Goal: Find specific page/section: Find specific page/section

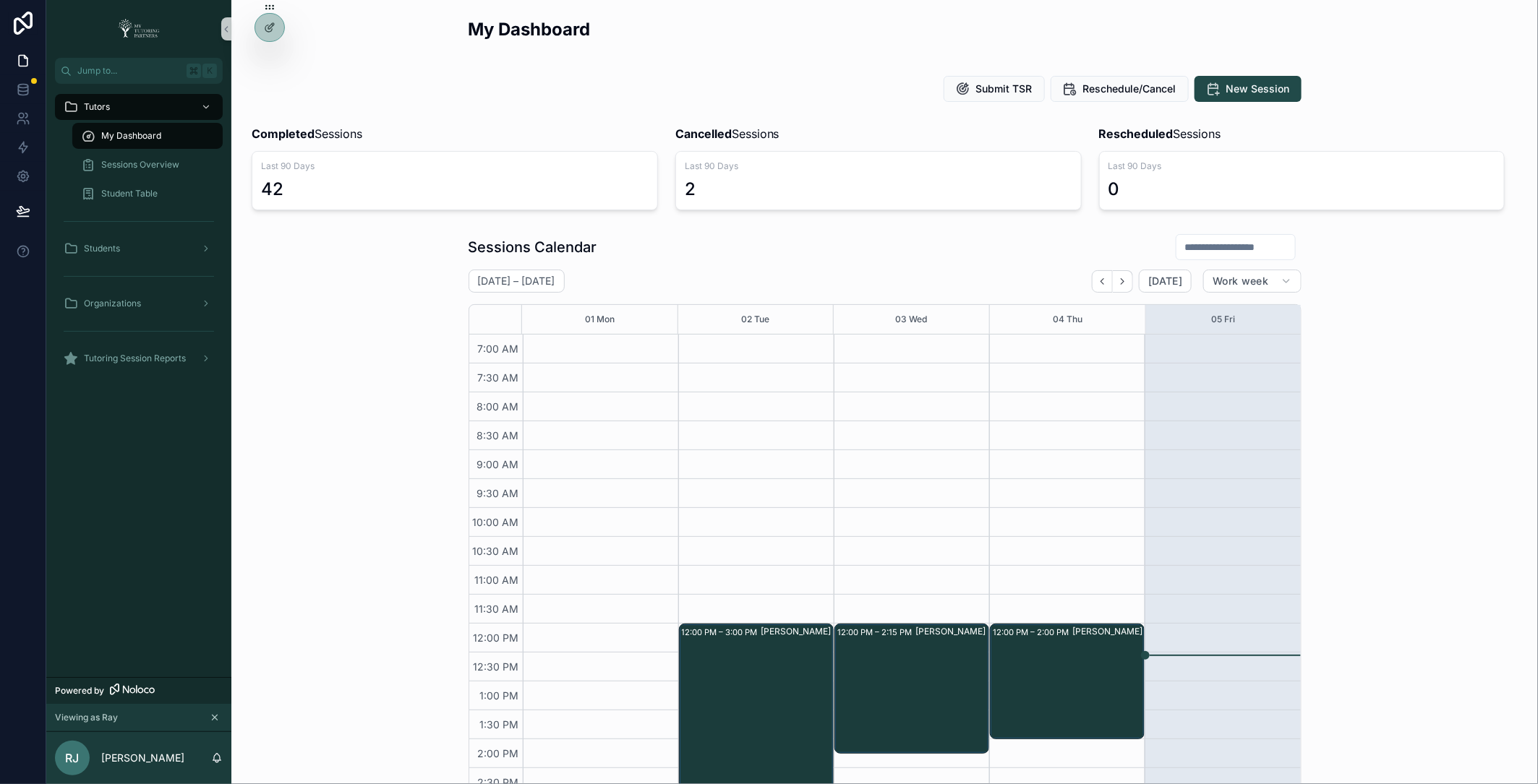
scroll to position [258, 0]
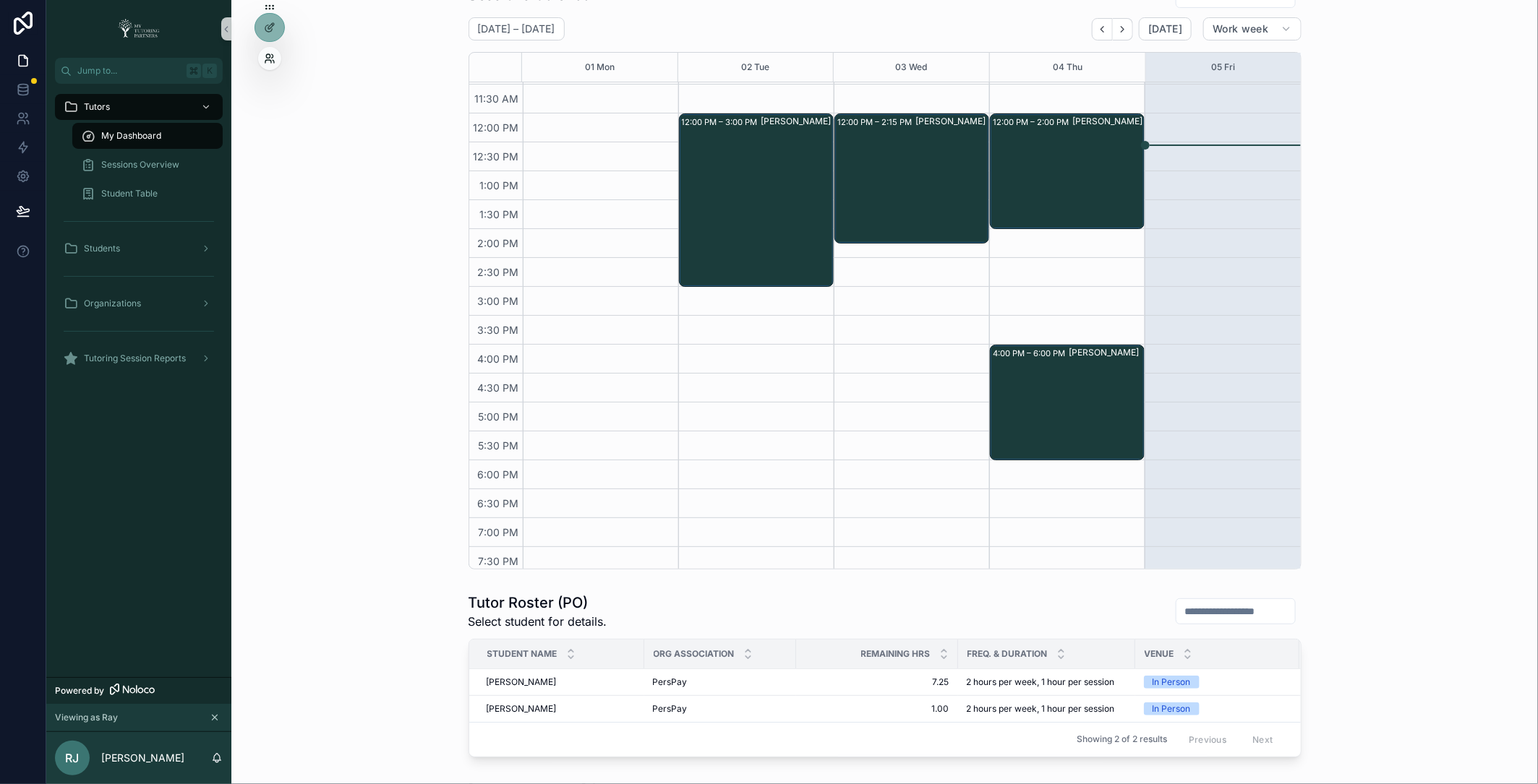
click at [268, 56] on icon at bounding box center [270, 58] width 12 height 12
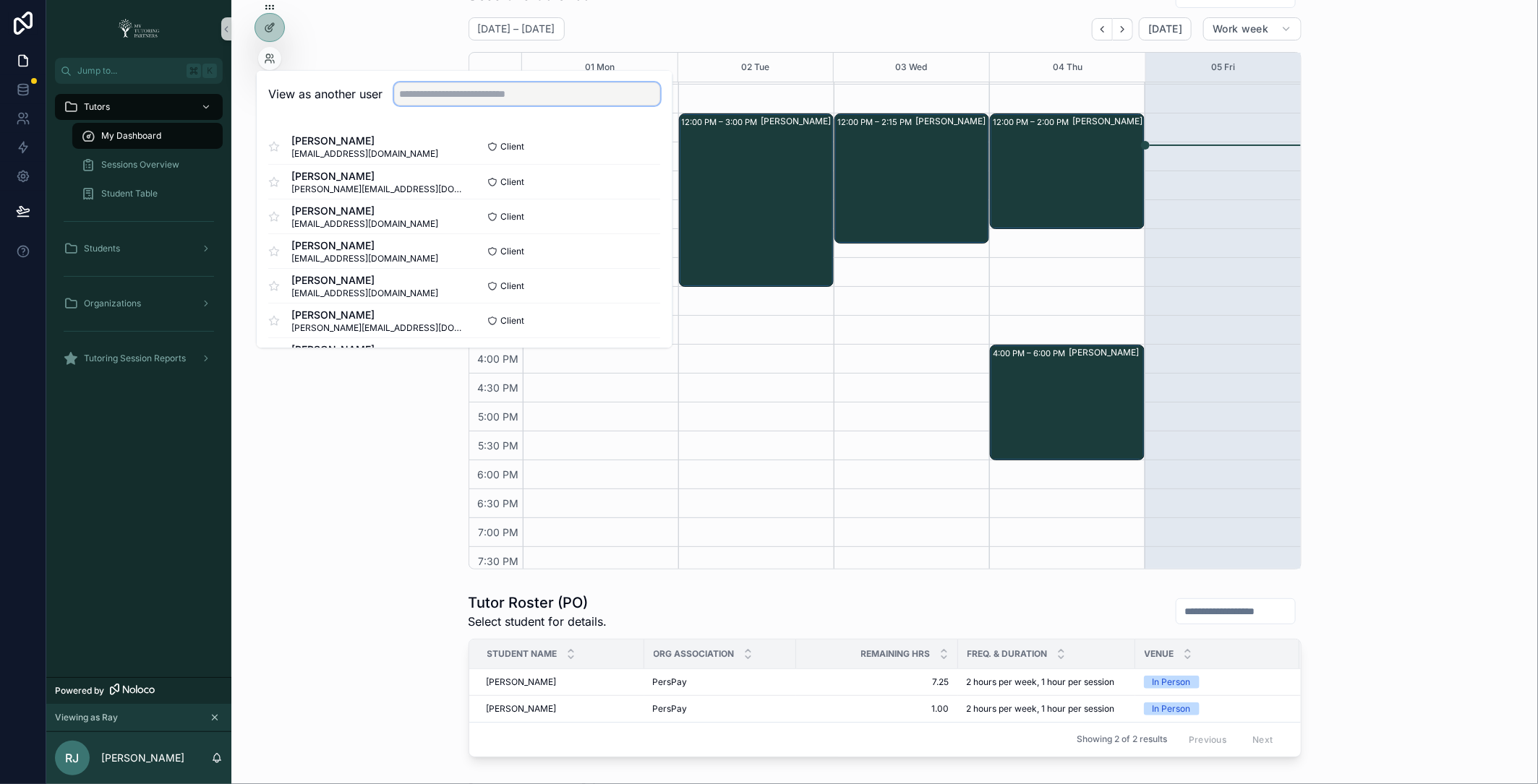
click at [438, 96] on input "text" at bounding box center [527, 94] width 266 height 23
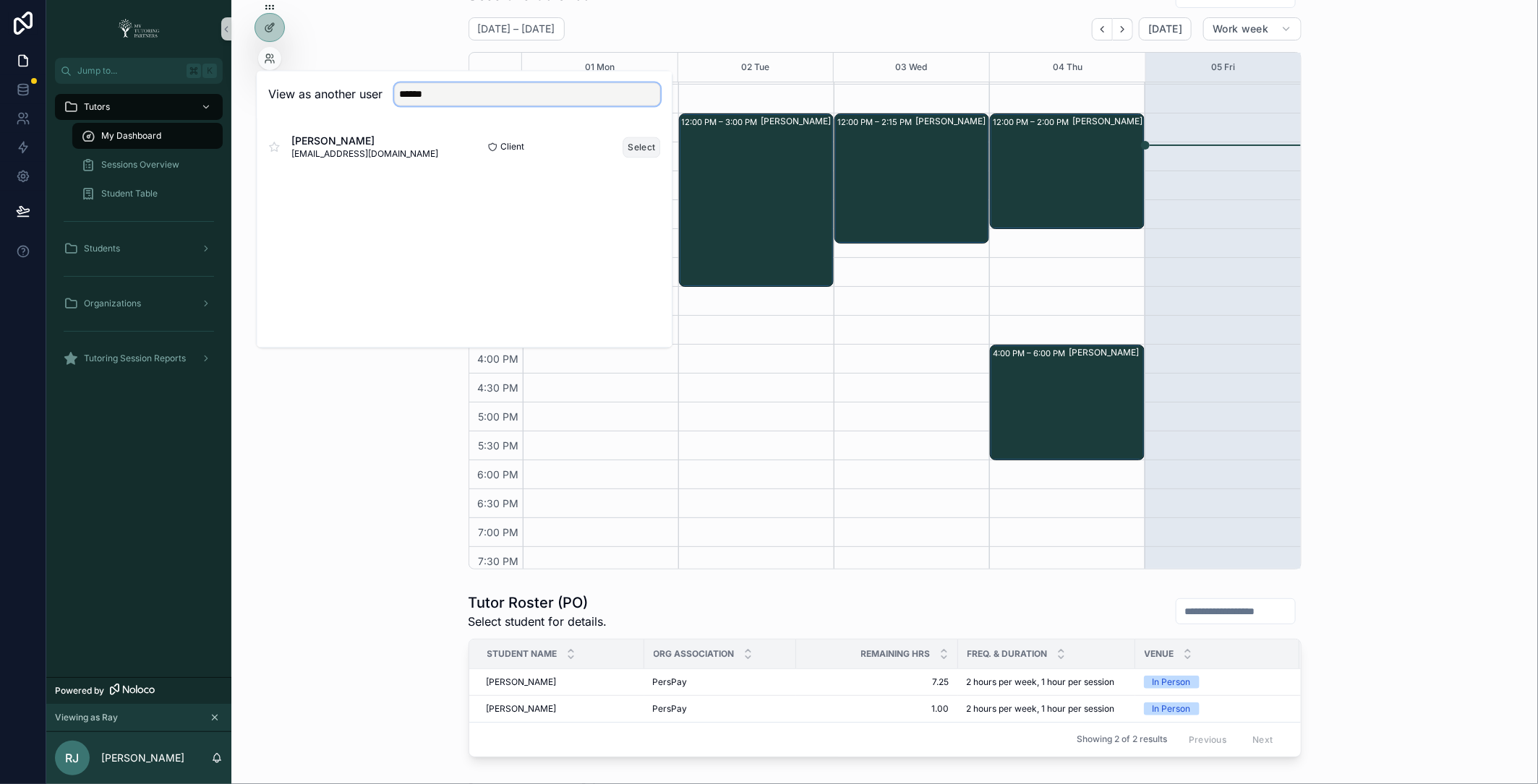
type input "******"
click at [638, 150] on button "Select" at bounding box center [642, 147] width 38 height 21
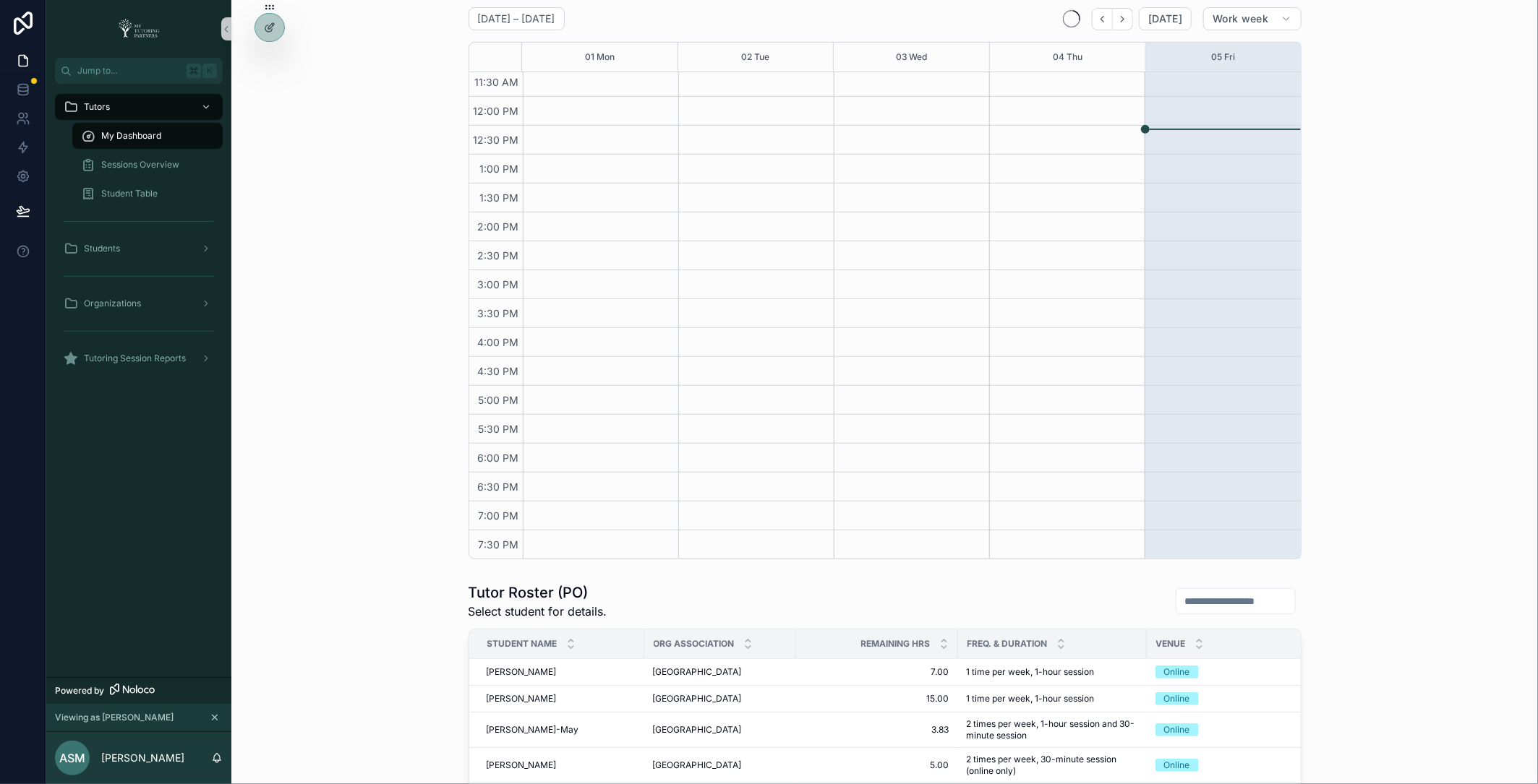
scroll to position [621, 0]
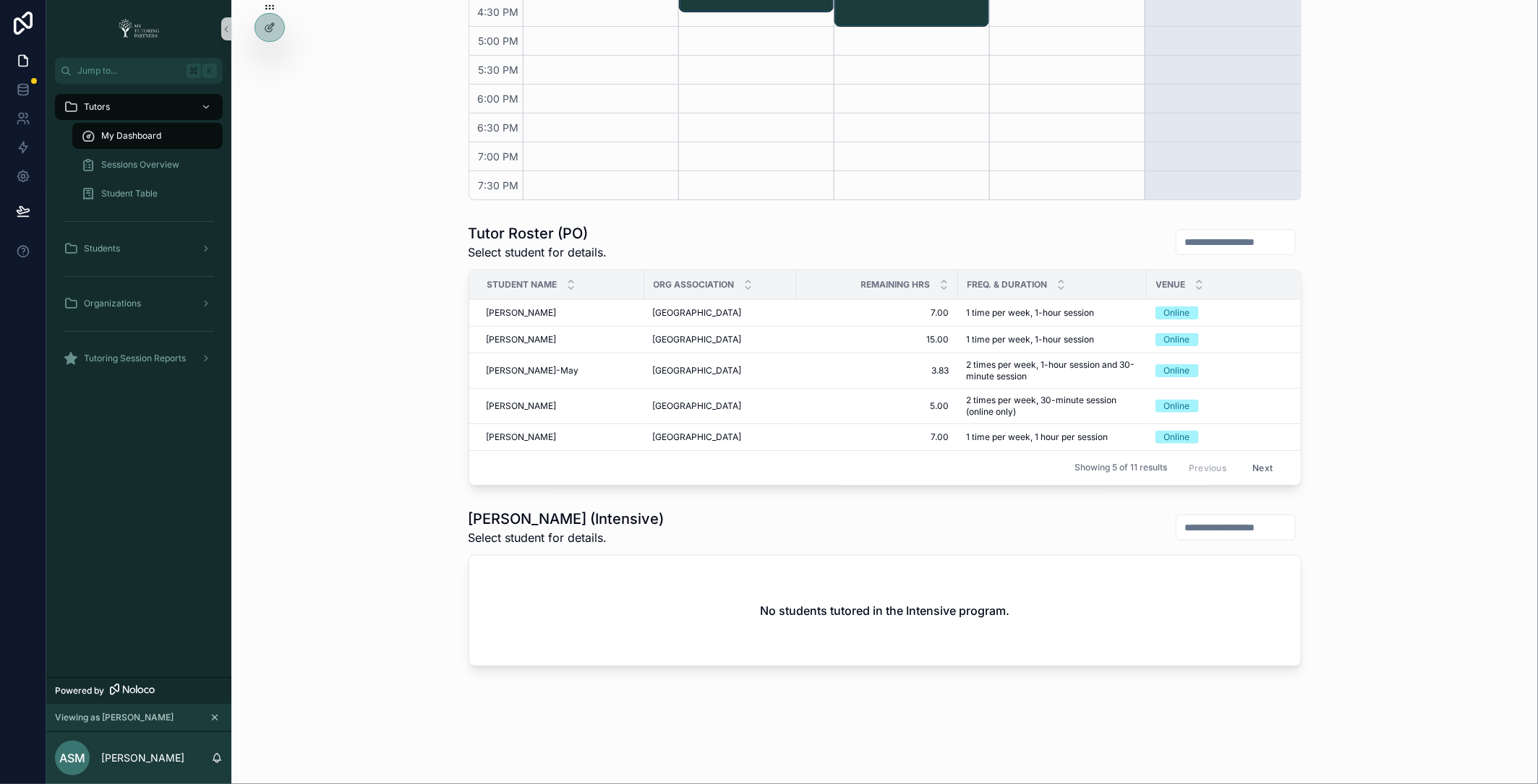
click at [1254, 458] on button "Next" at bounding box center [1262, 467] width 41 height 22
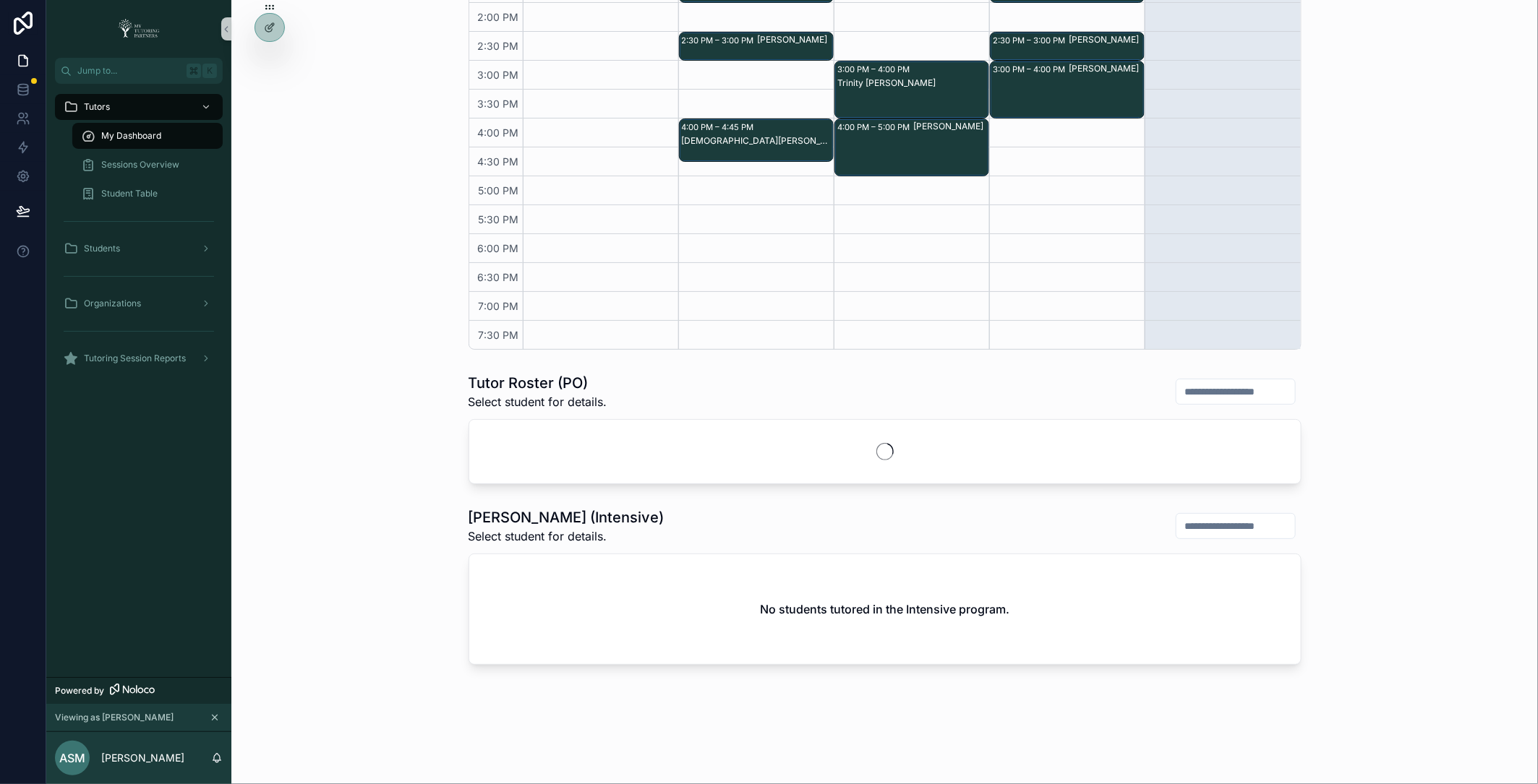
scroll to position [611, 0]
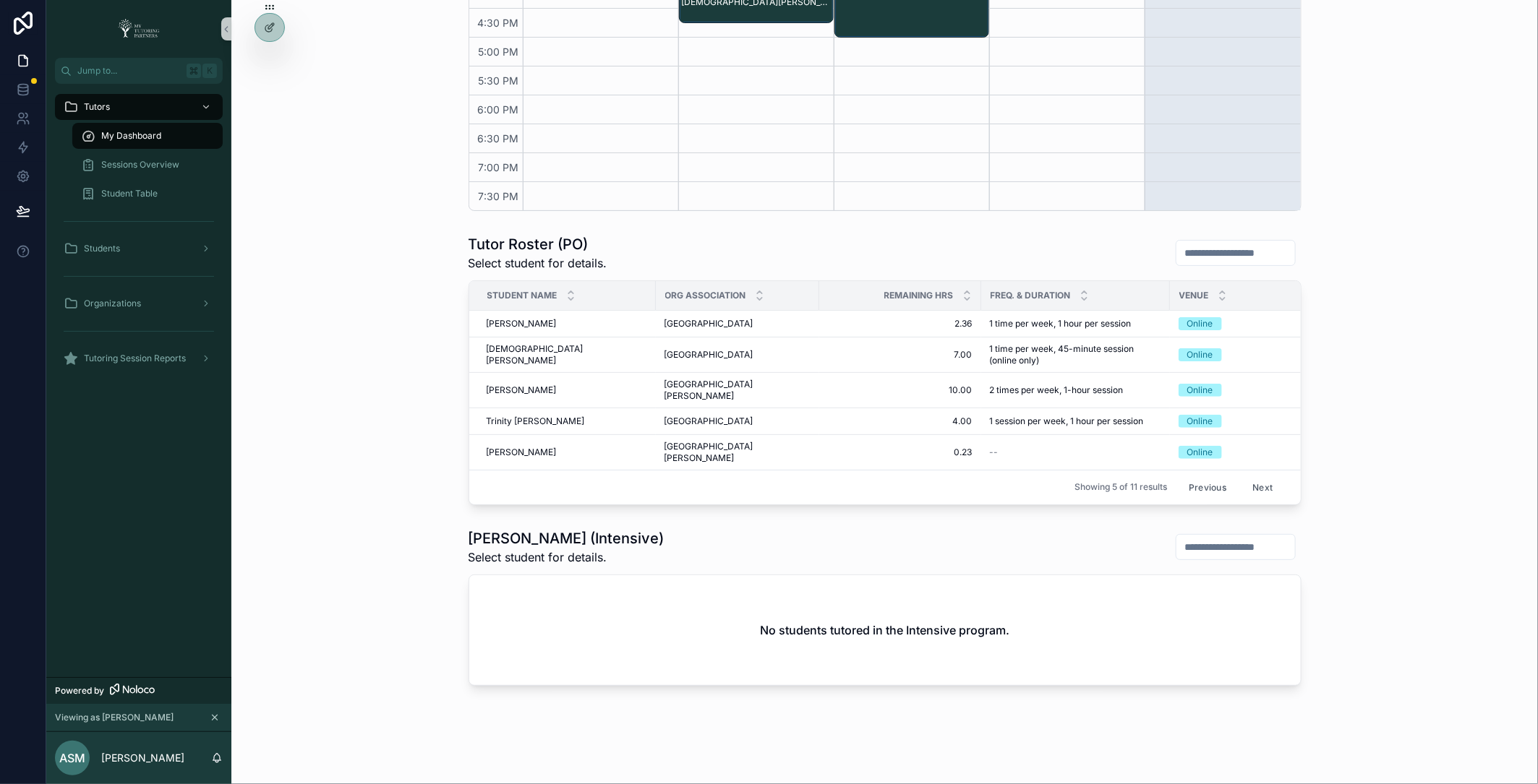
click at [1266, 476] on button "Next" at bounding box center [1262, 487] width 41 height 22
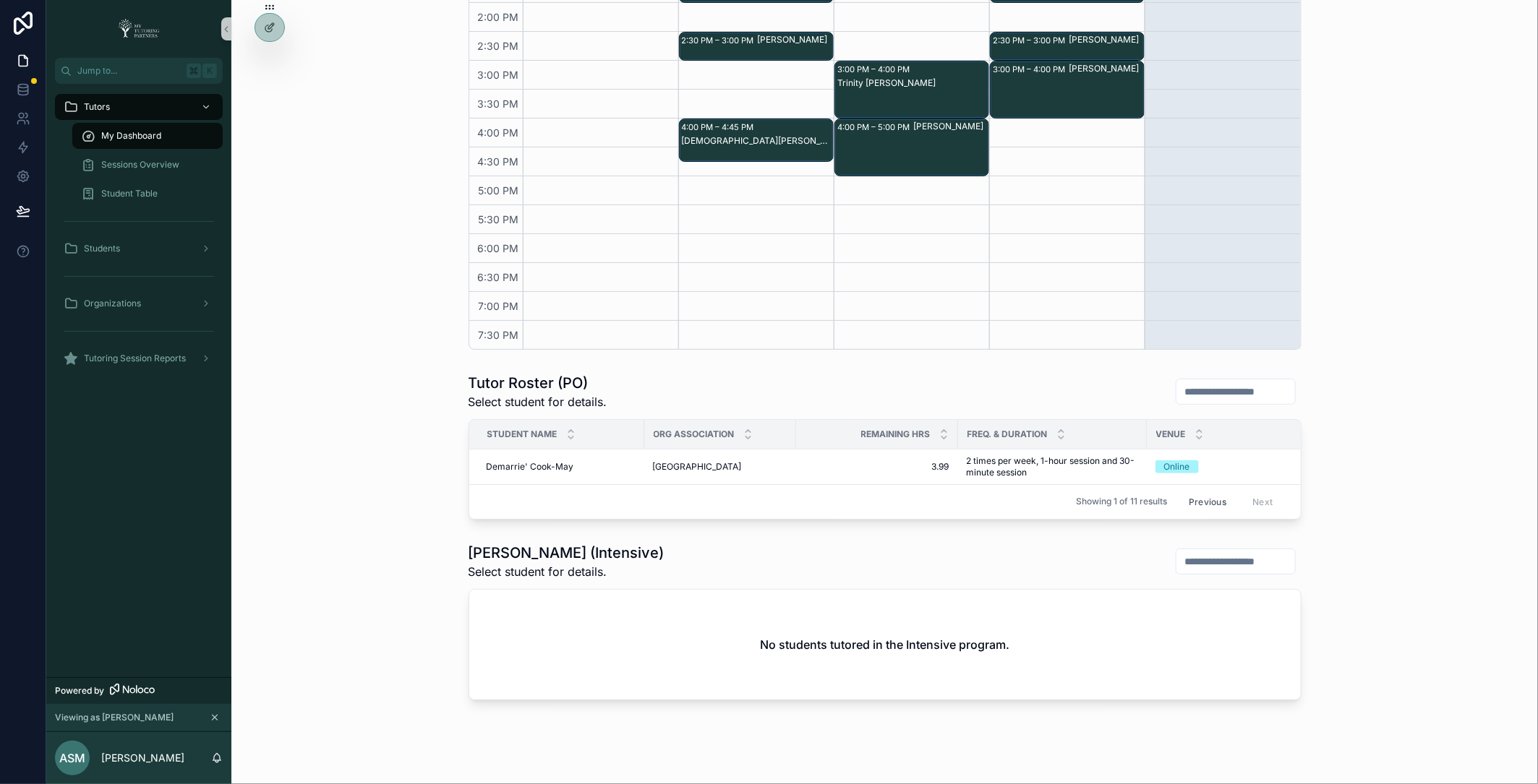
scroll to position [506, 0]
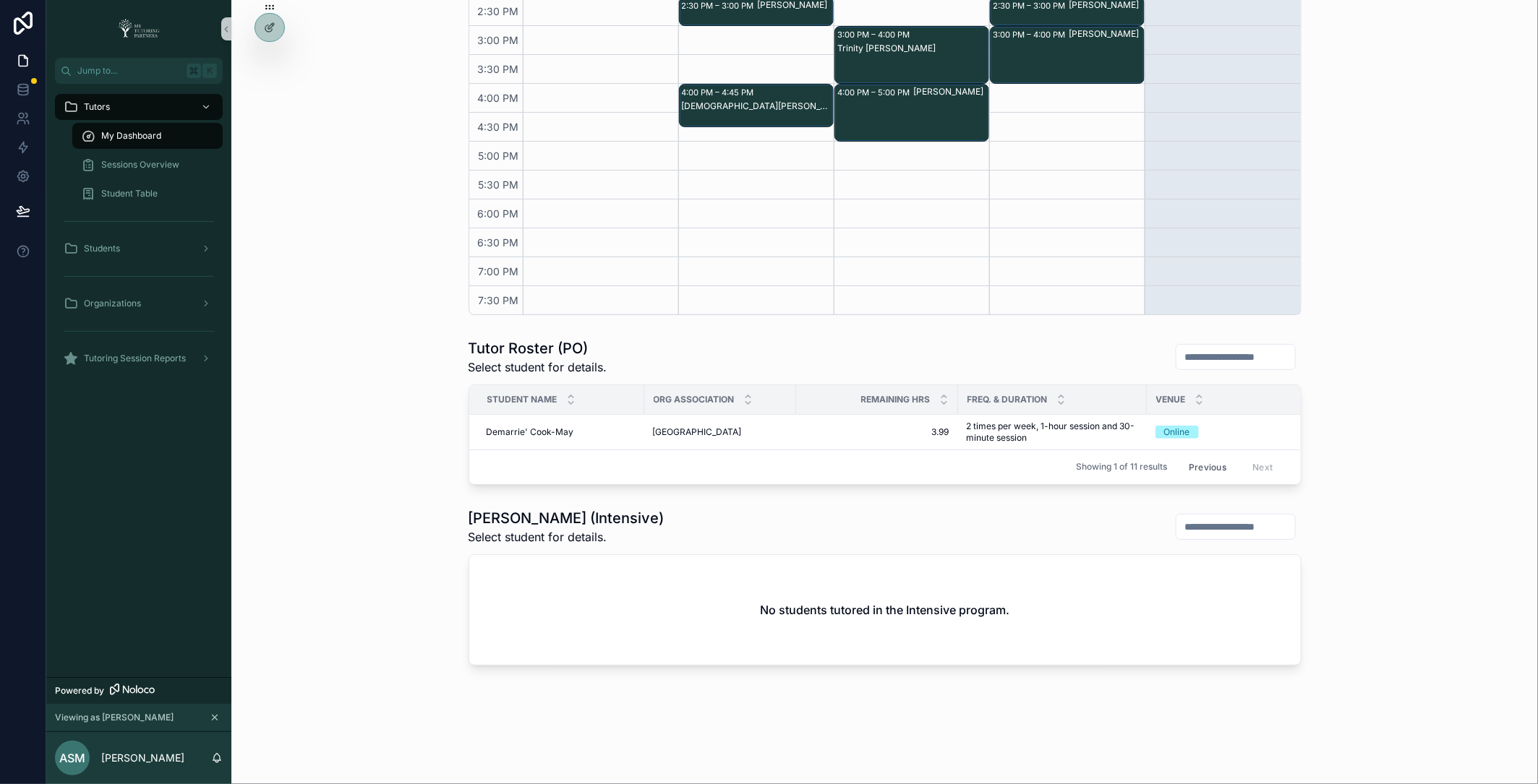
click at [1206, 465] on button "Previous" at bounding box center [1207, 467] width 57 height 22
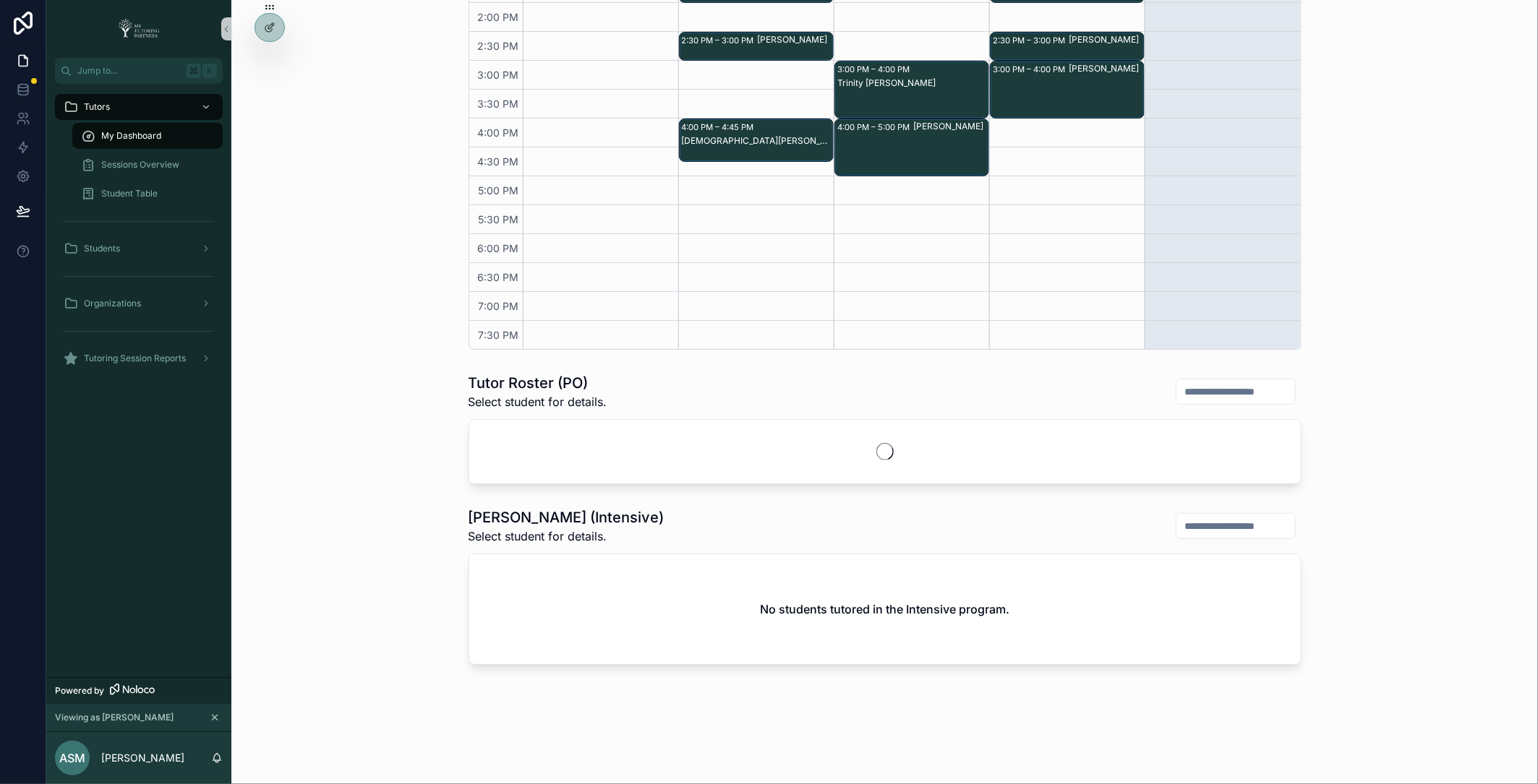
scroll to position [506, 0]
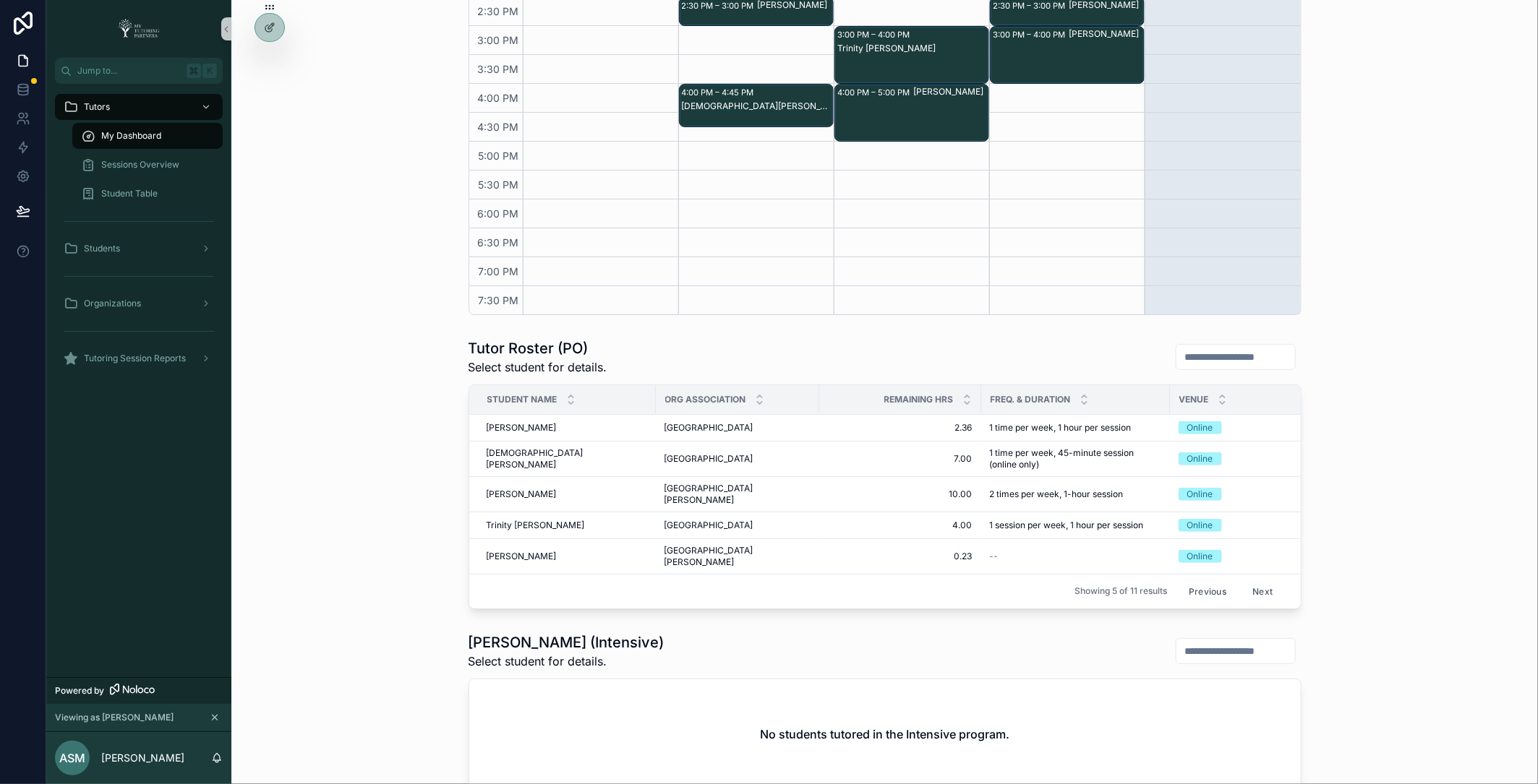
click at [1211, 580] on button "Previous" at bounding box center [1207, 591] width 57 height 22
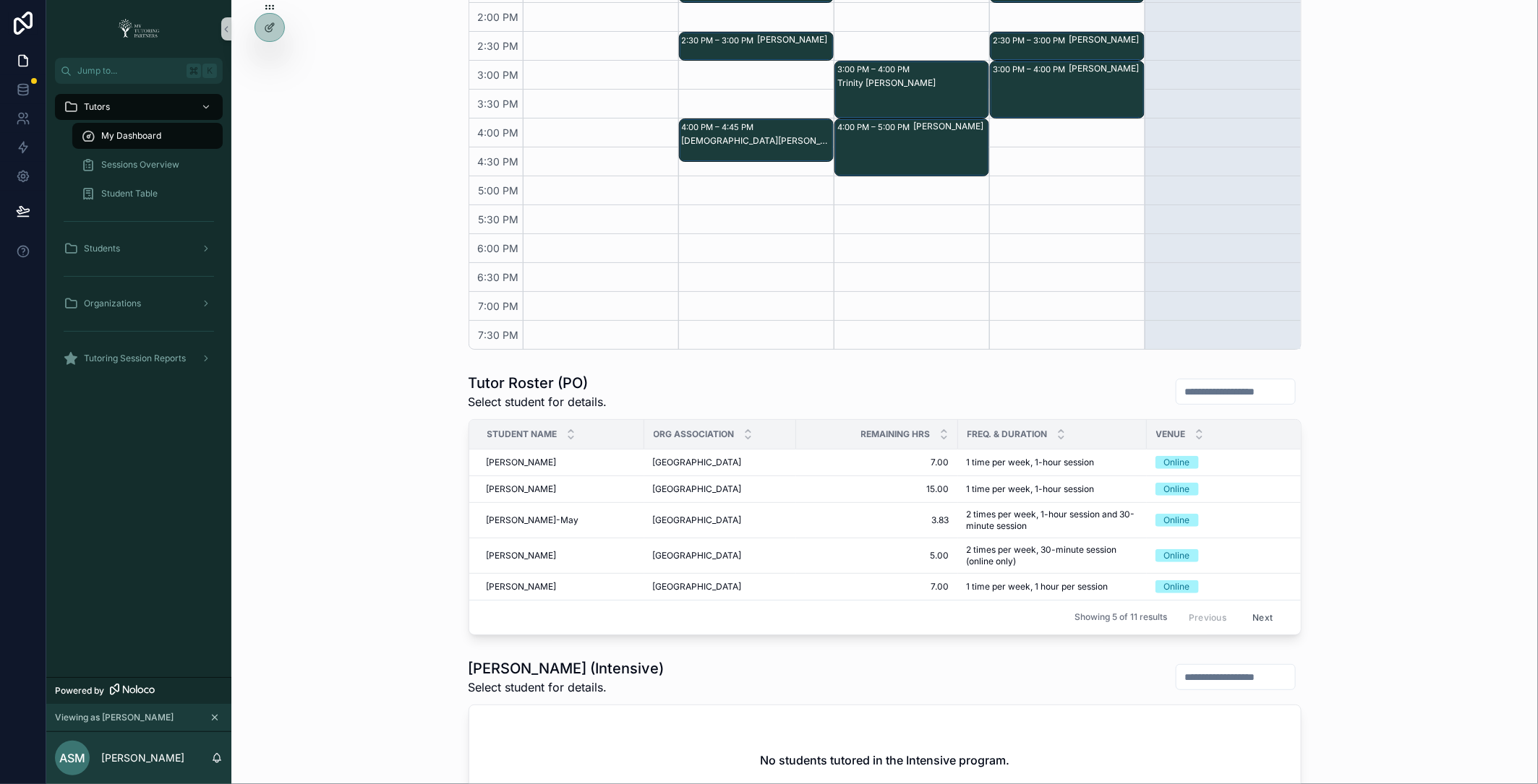
scroll to position [506, 0]
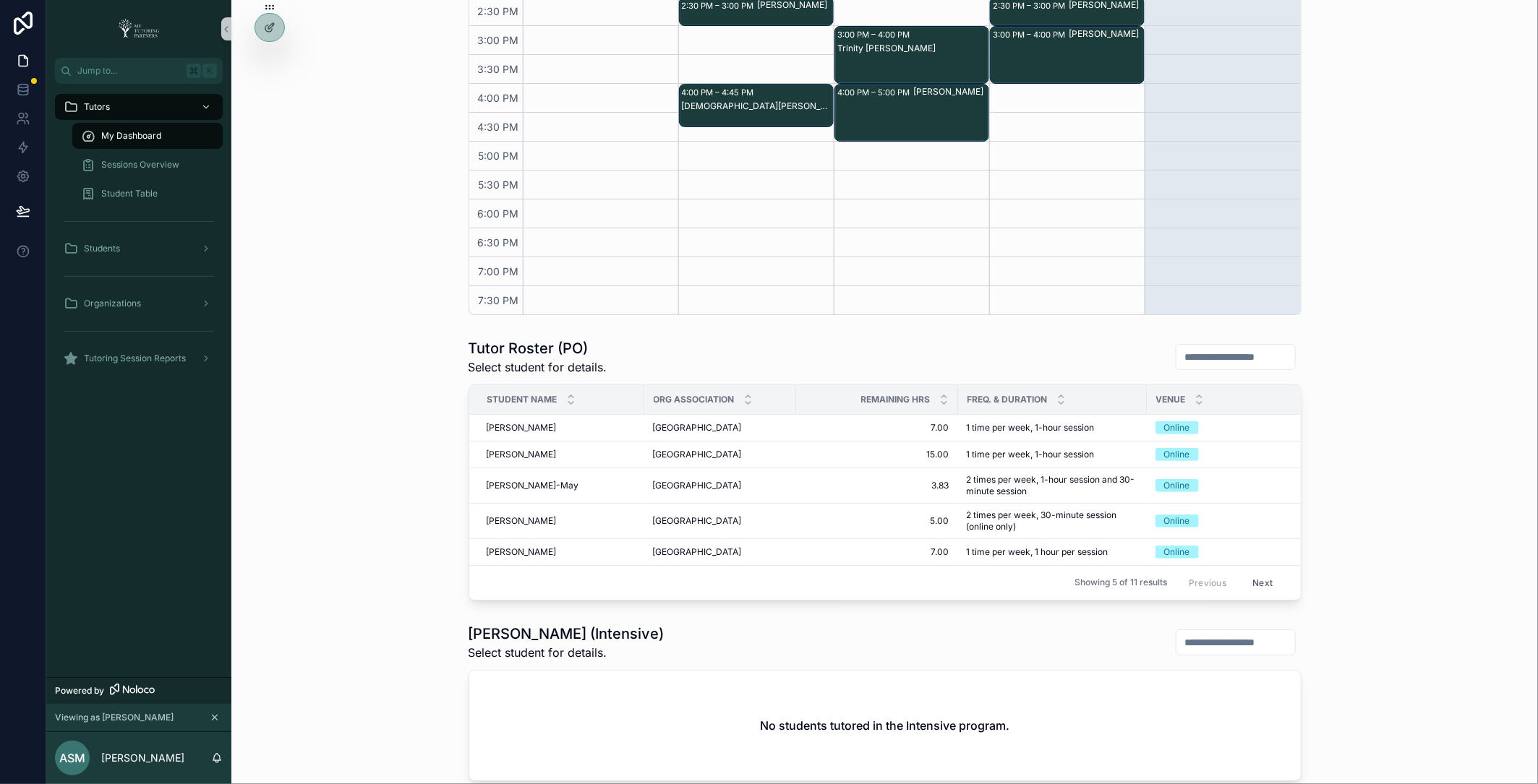
click at [1257, 579] on button "Next" at bounding box center [1262, 582] width 41 height 22
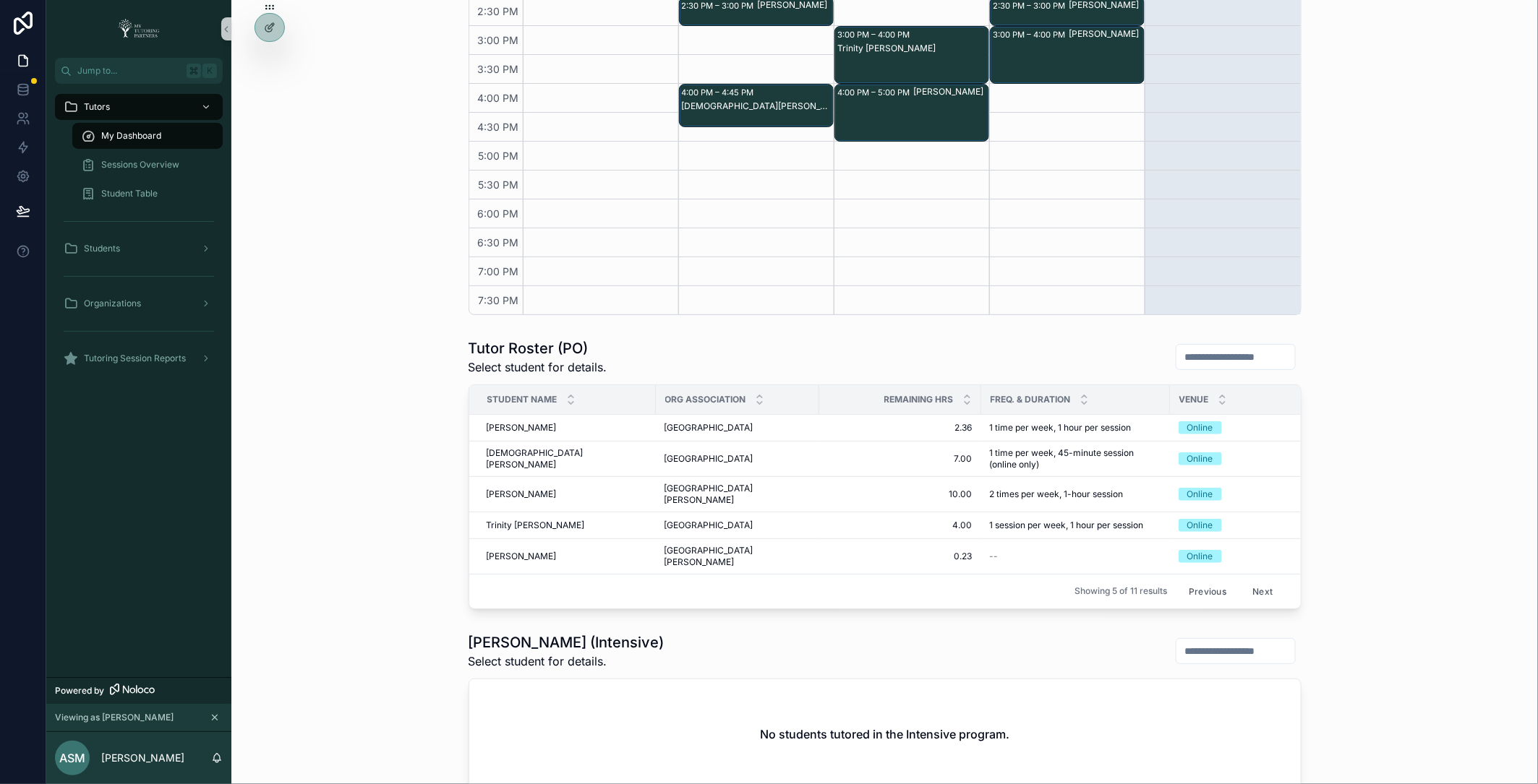
click at [1257, 580] on button "Next" at bounding box center [1262, 591] width 41 height 22
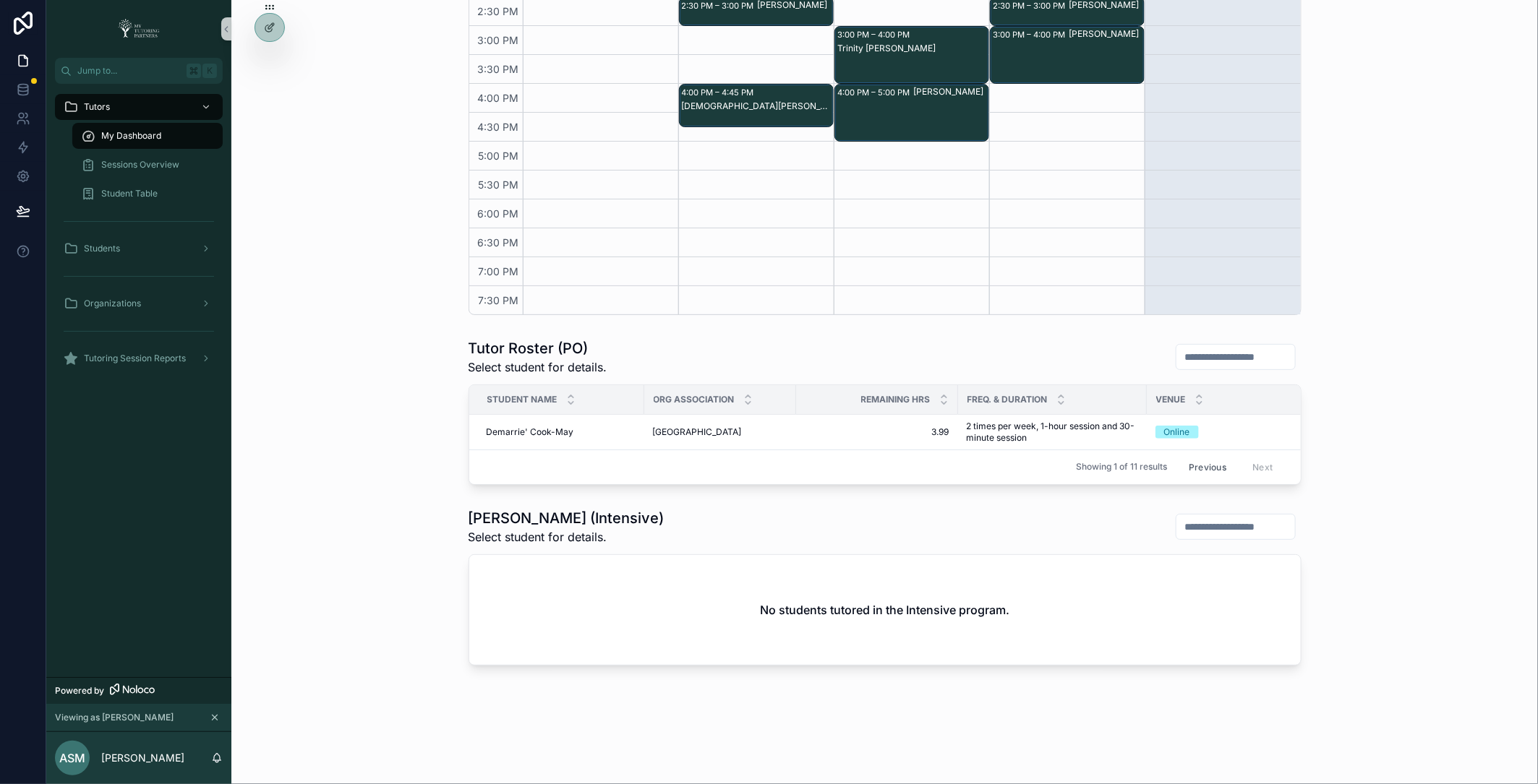
click at [1218, 466] on button "Previous" at bounding box center [1207, 467] width 57 height 22
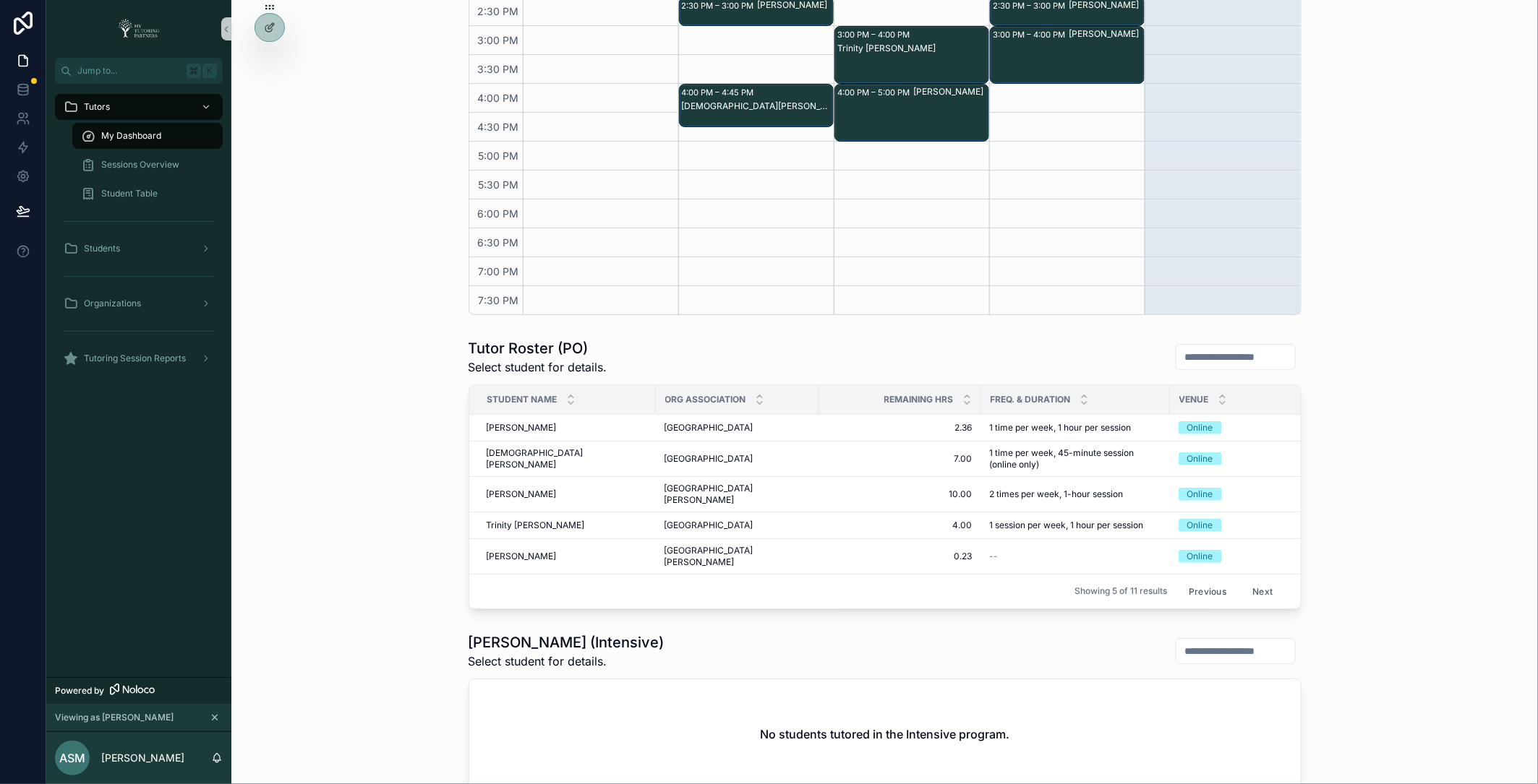
click at [1257, 580] on button "Next" at bounding box center [1262, 591] width 41 height 22
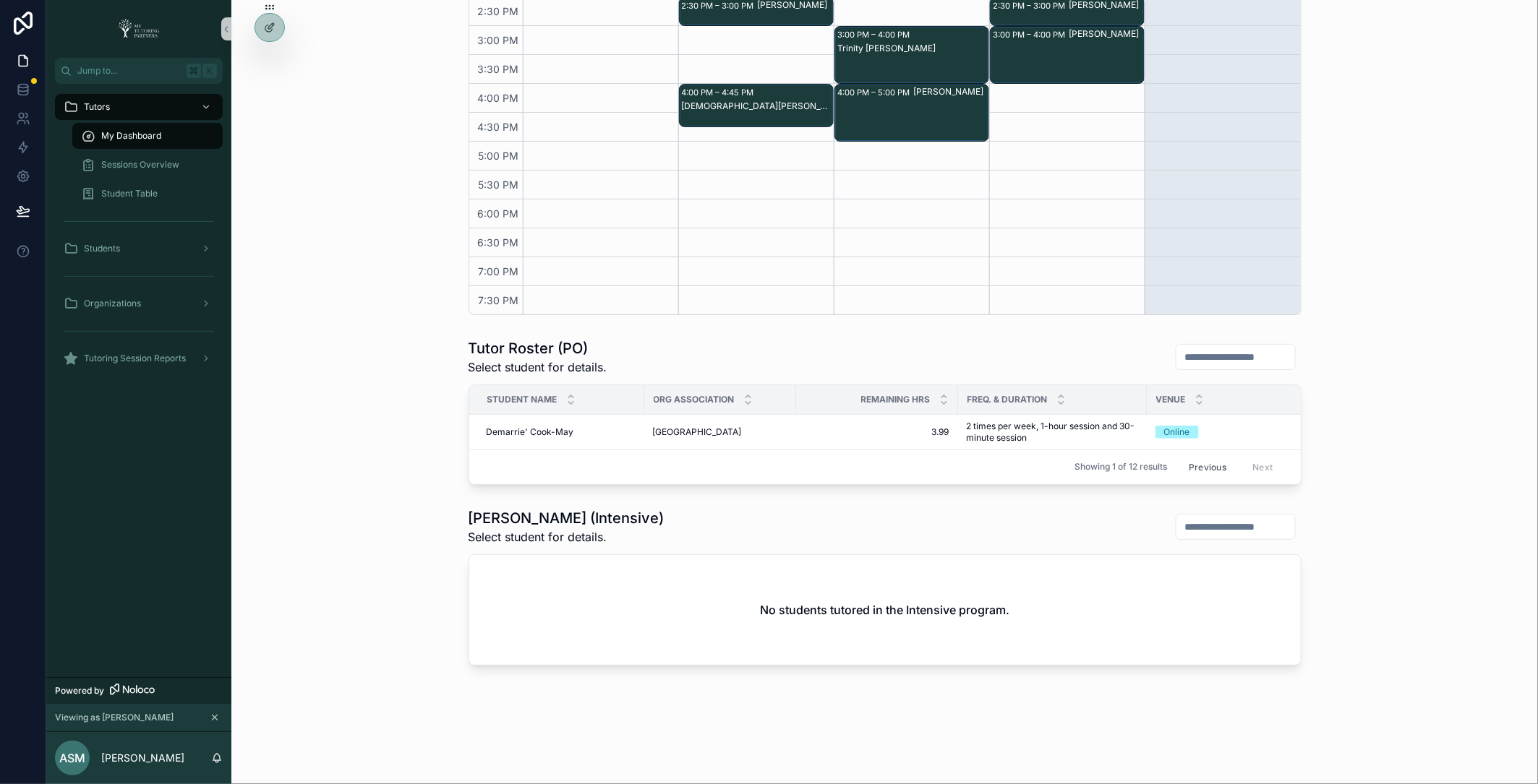
click at [1213, 464] on button "Previous" at bounding box center [1207, 467] width 57 height 22
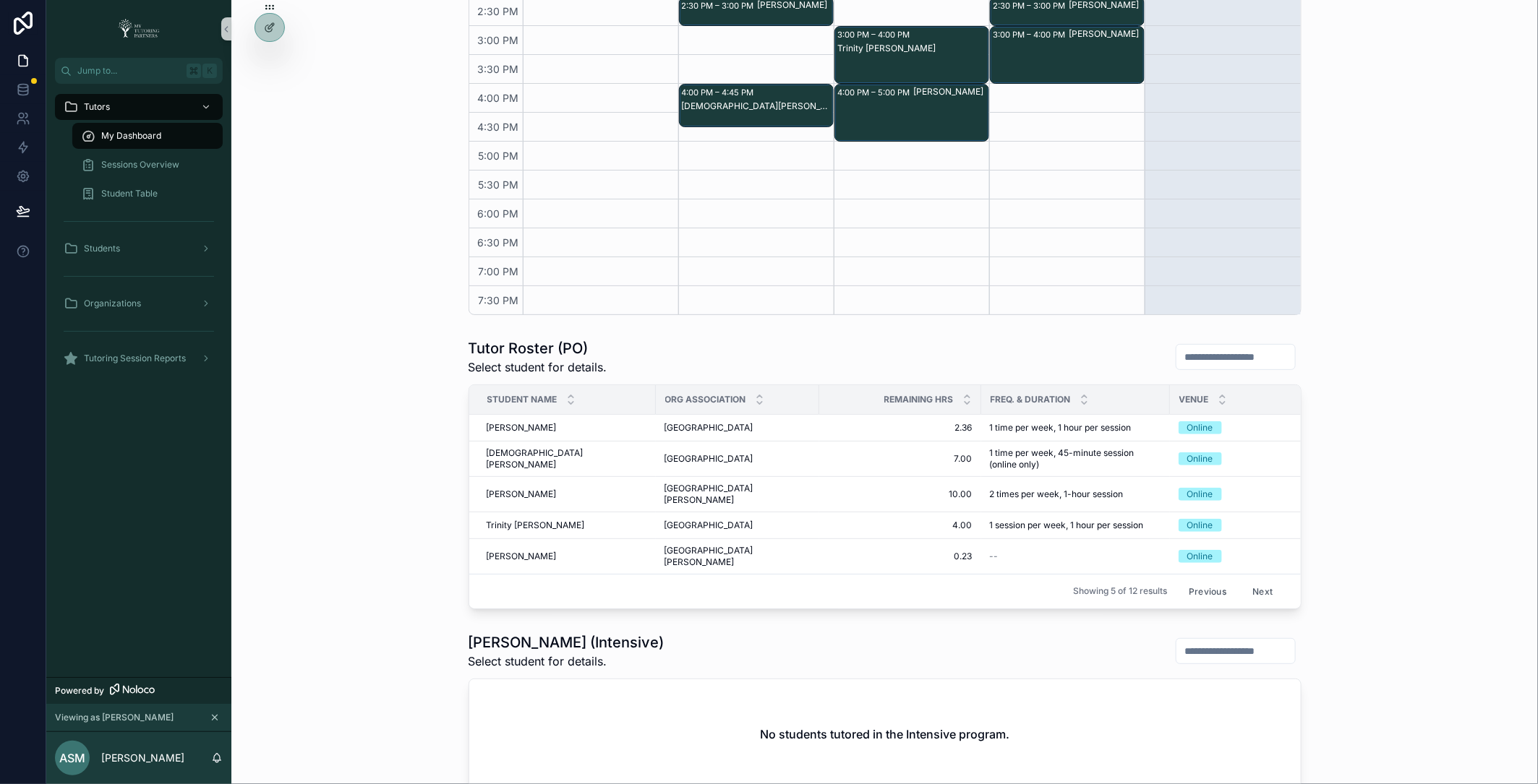
click at [1258, 580] on button "Next" at bounding box center [1262, 591] width 41 height 22
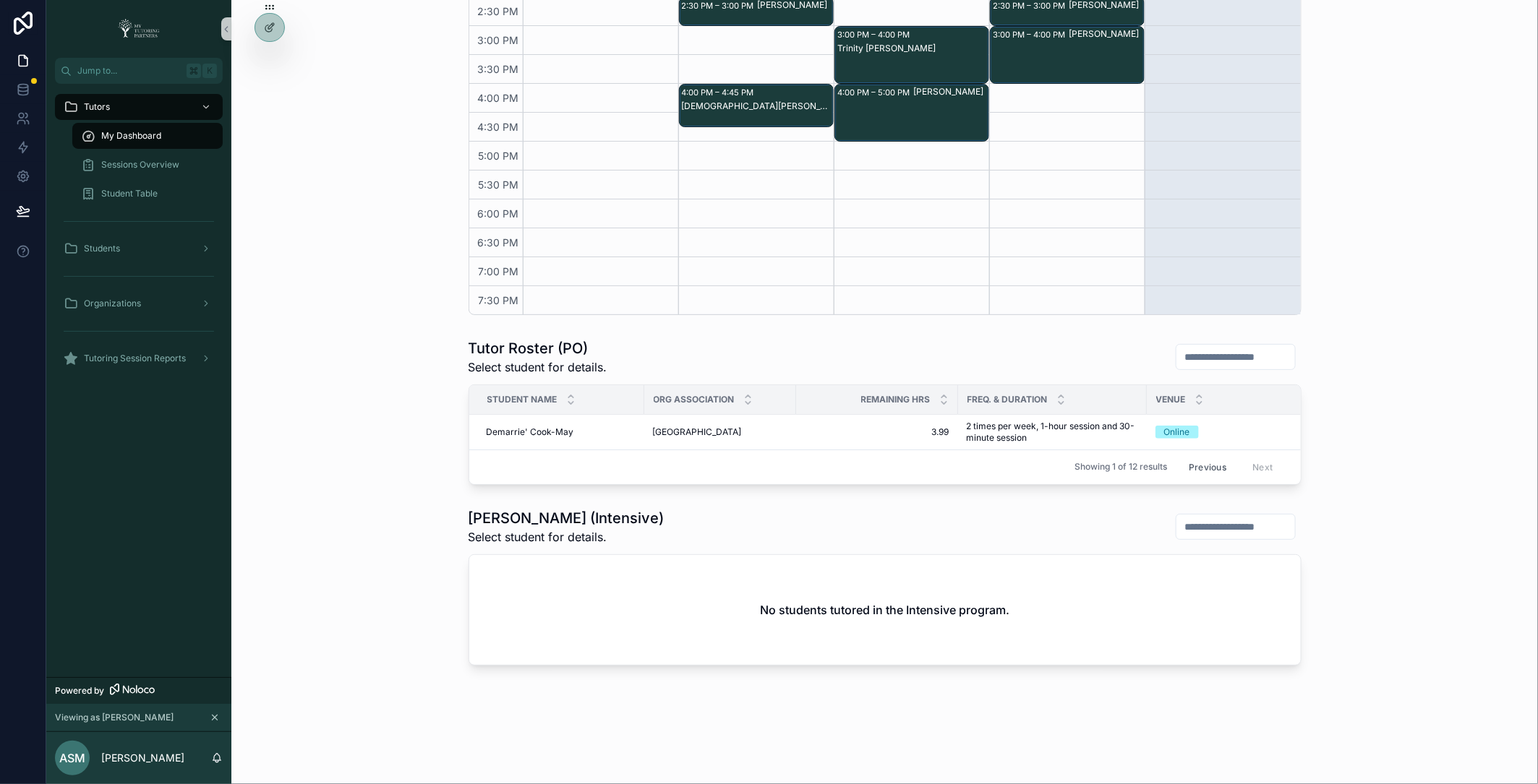
click at [1216, 459] on button "Previous" at bounding box center [1207, 467] width 57 height 22
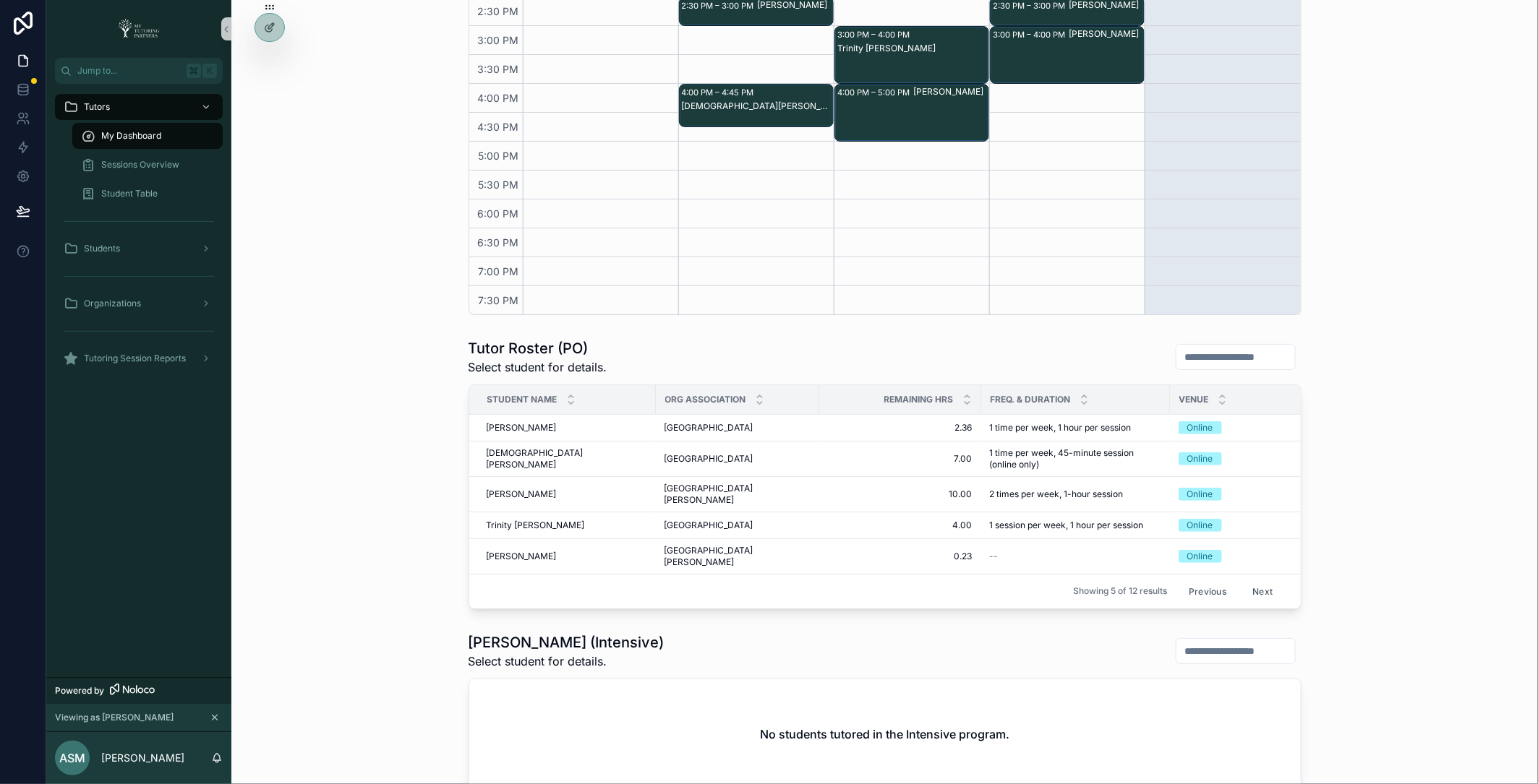
click at [1207, 580] on button "Previous" at bounding box center [1207, 591] width 57 height 22
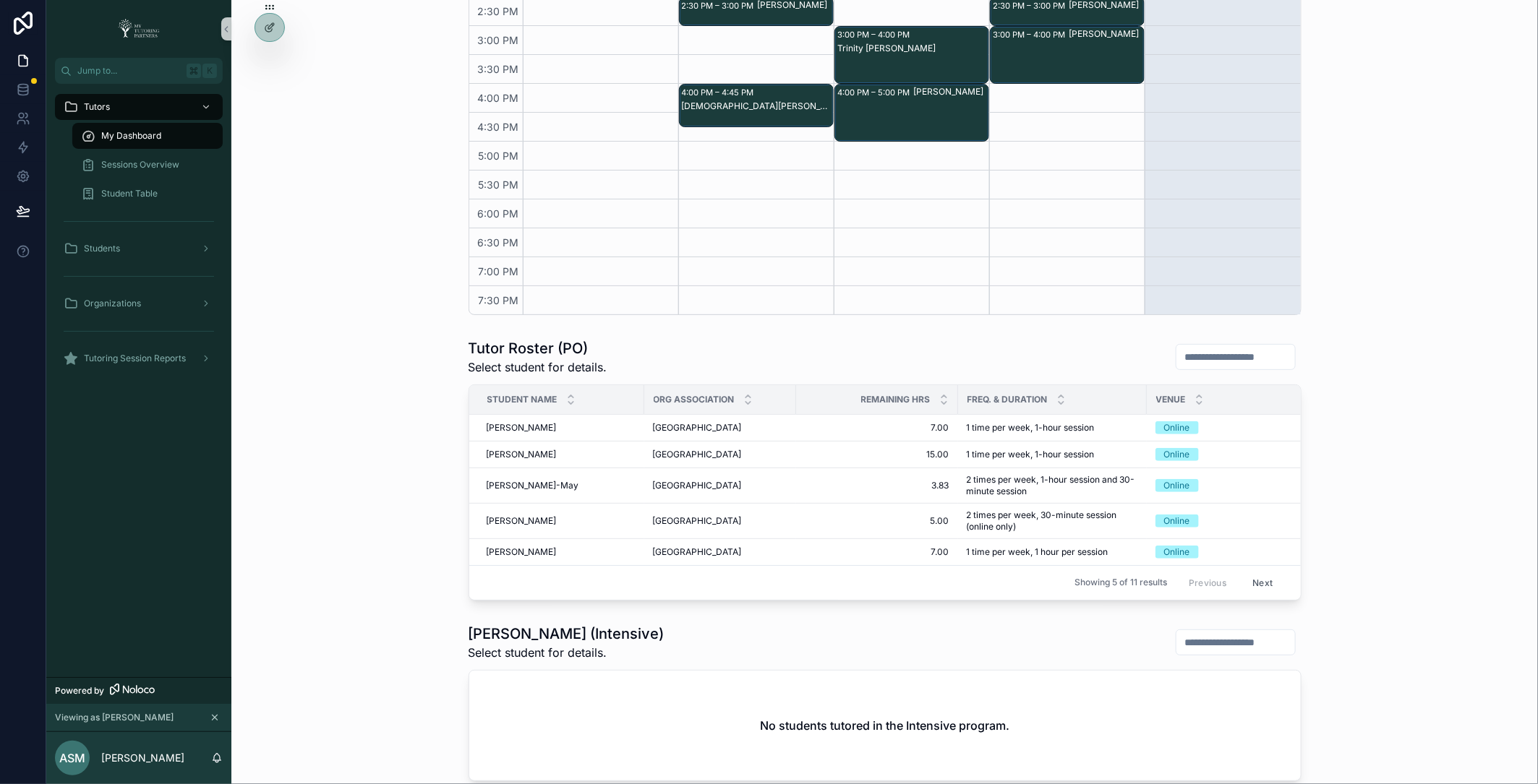
click at [1267, 576] on button "Next" at bounding box center [1262, 582] width 41 height 22
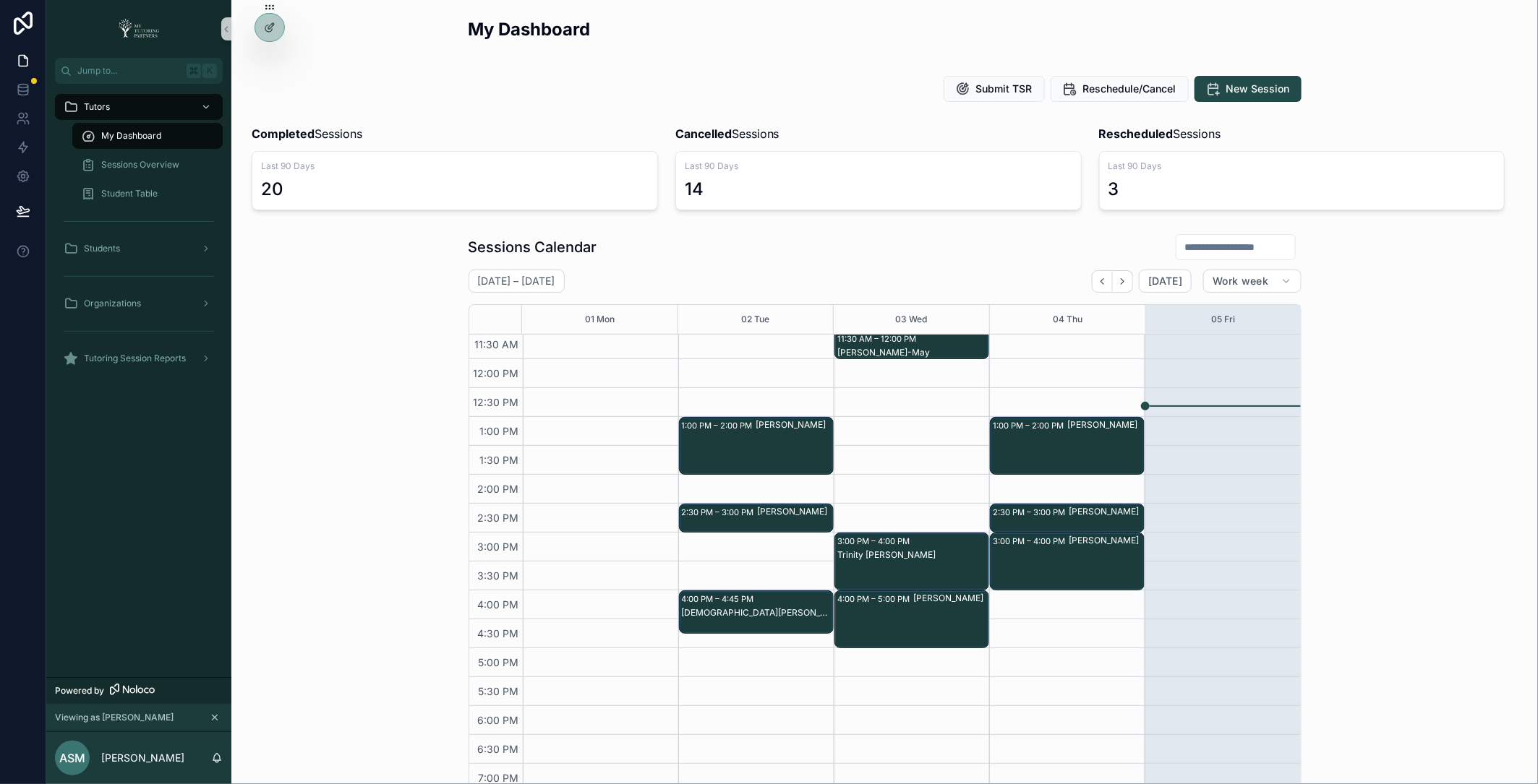
click at [357, 360] on div "Sessions Calendar September 01 – 05 Today Work week 01 Mon 02 Tue 03 Wed 04 Thu…" at bounding box center [884, 528] width 1284 height 600
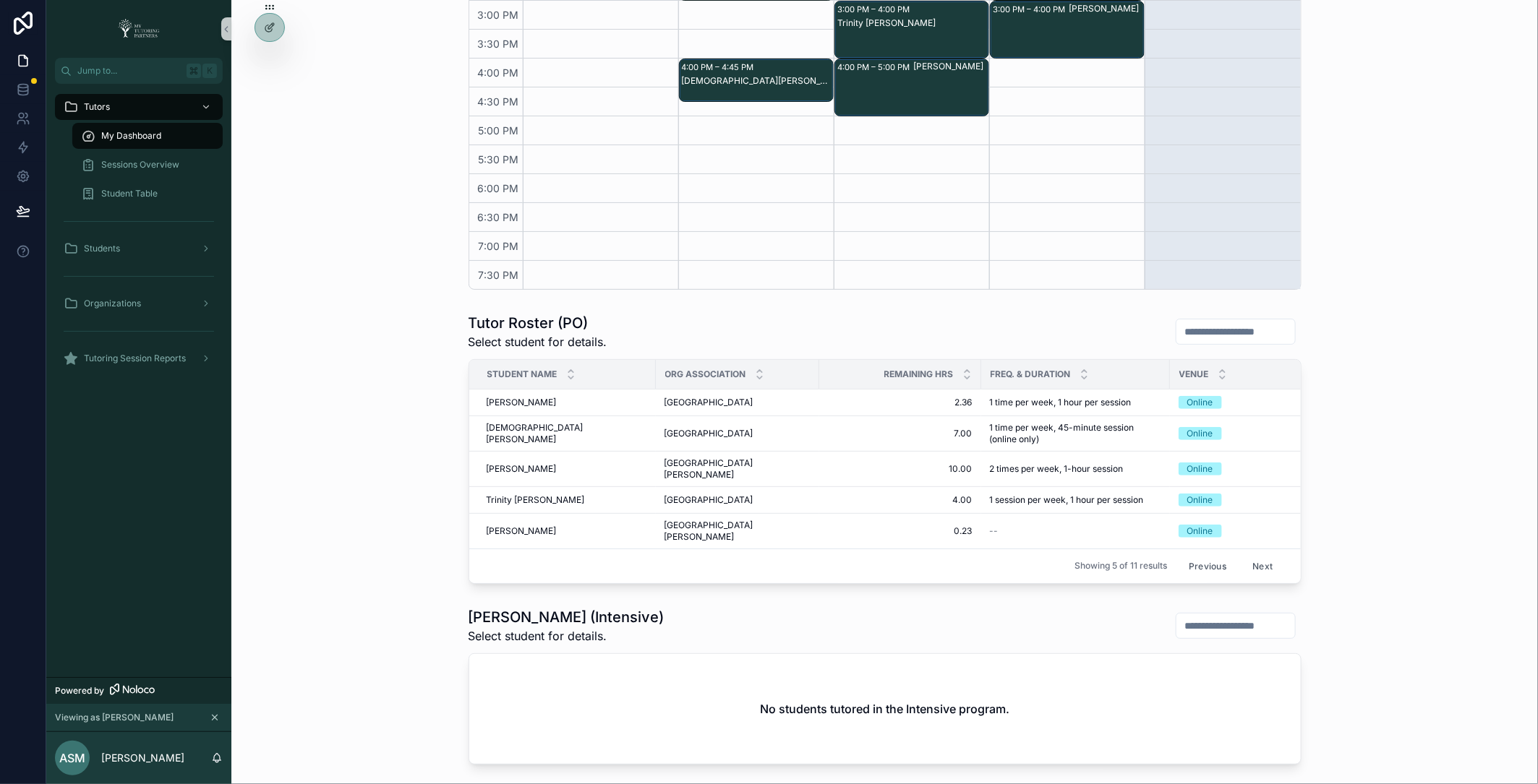
scroll to position [611, 0]
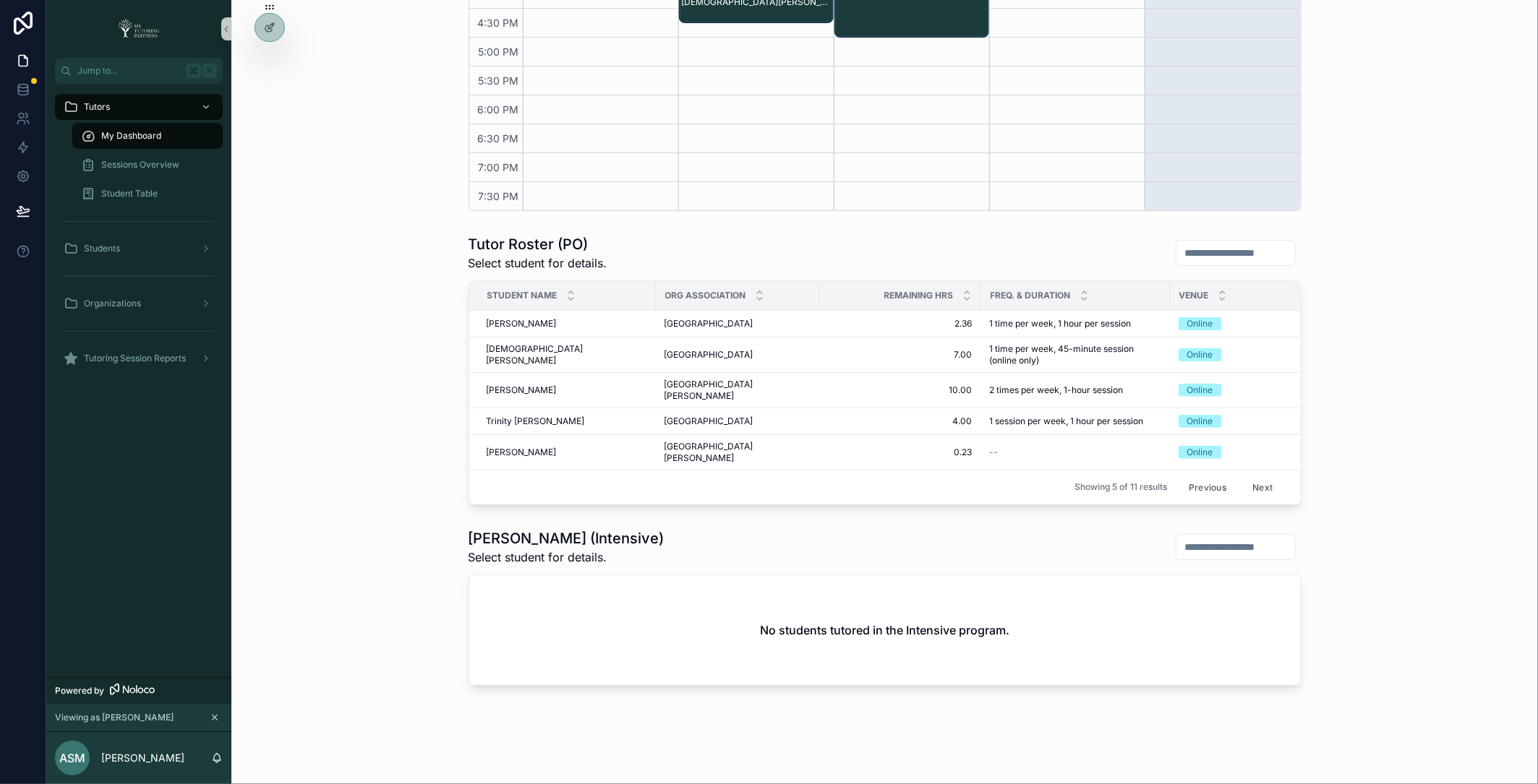
click at [1261, 476] on button "Next" at bounding box center [1262, 487] width 41 height 22
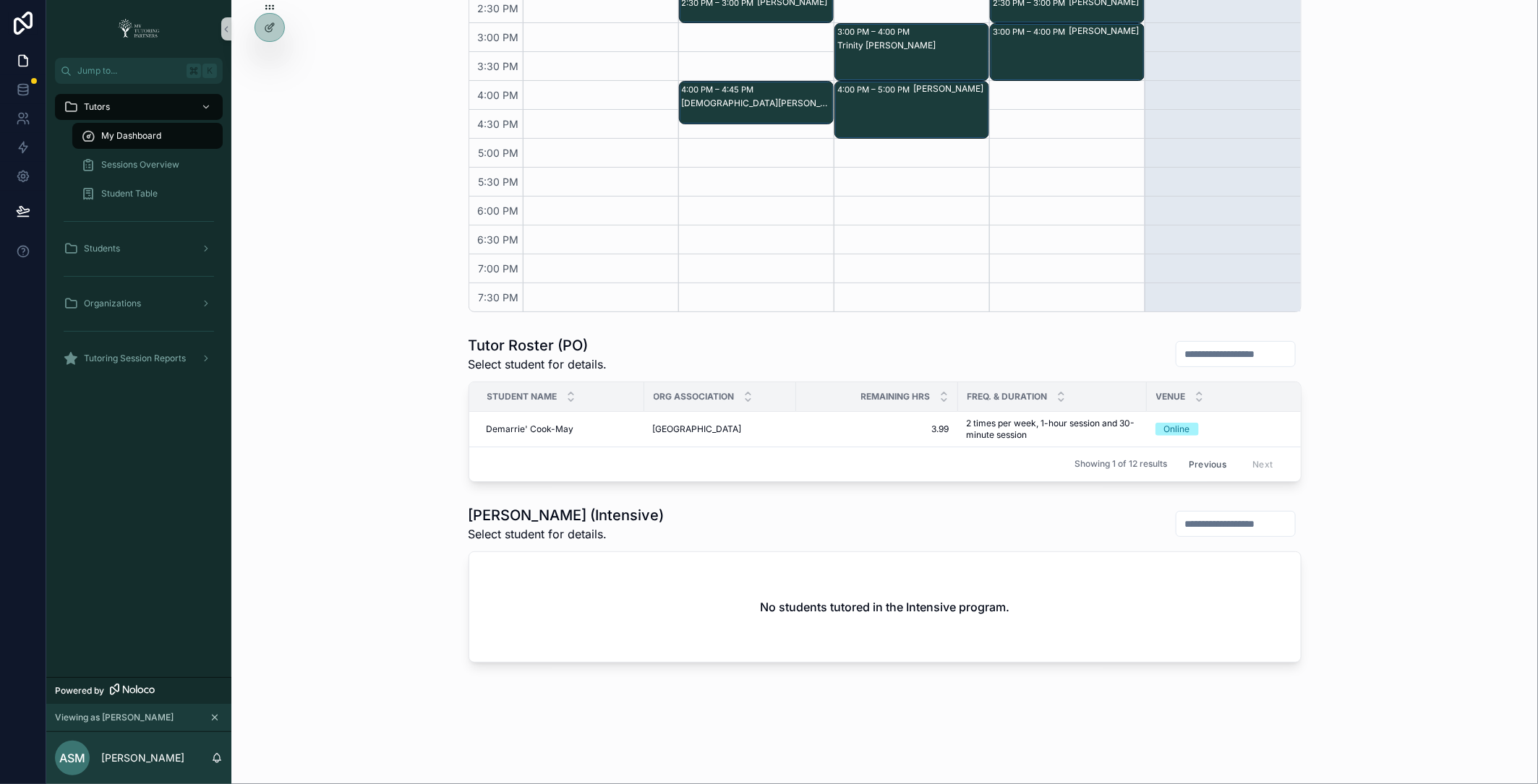
scroll to position [506, 0]
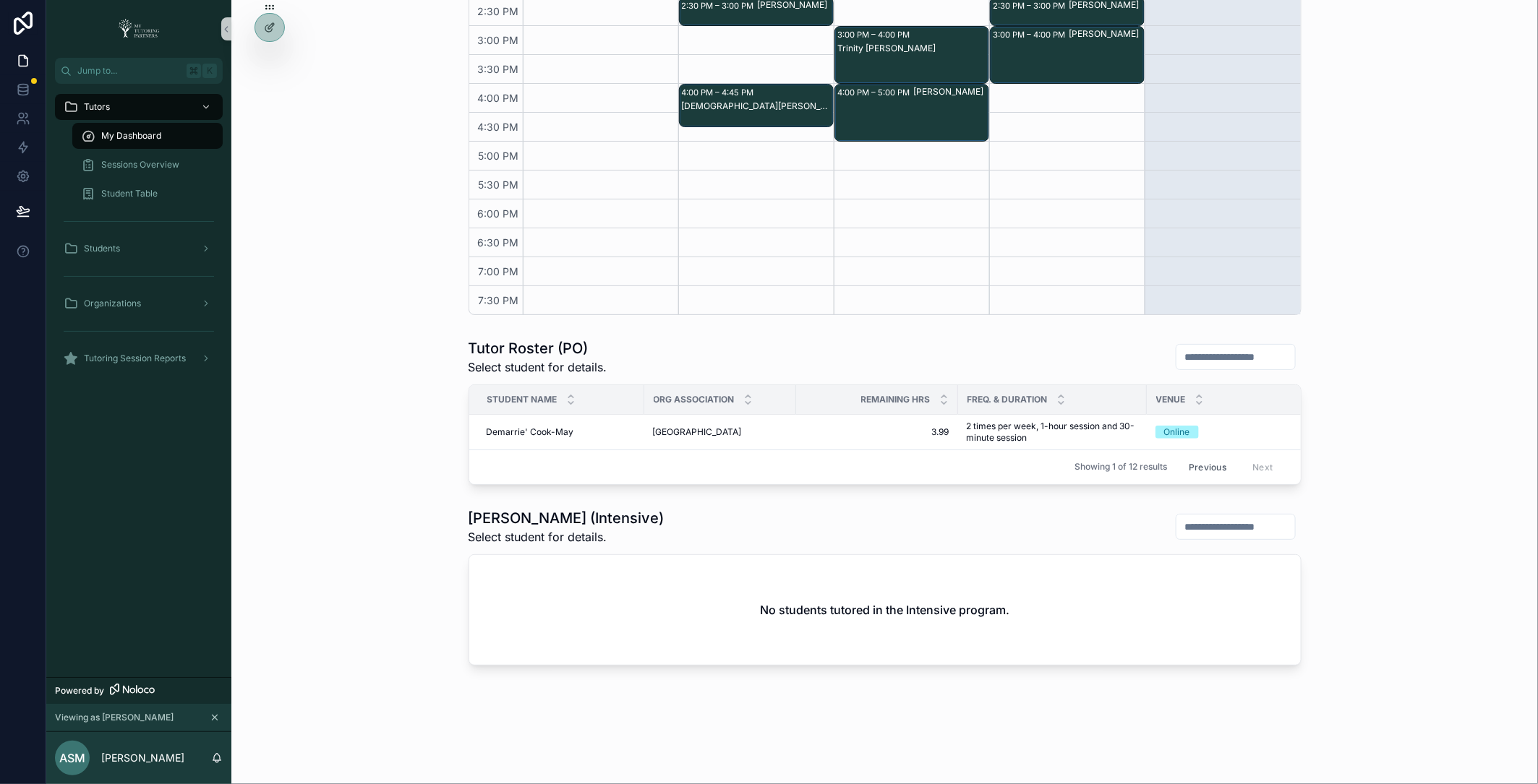
click at [1211, 460] on button "Previous" at bounding box center [1207, 467] width 57 height 22
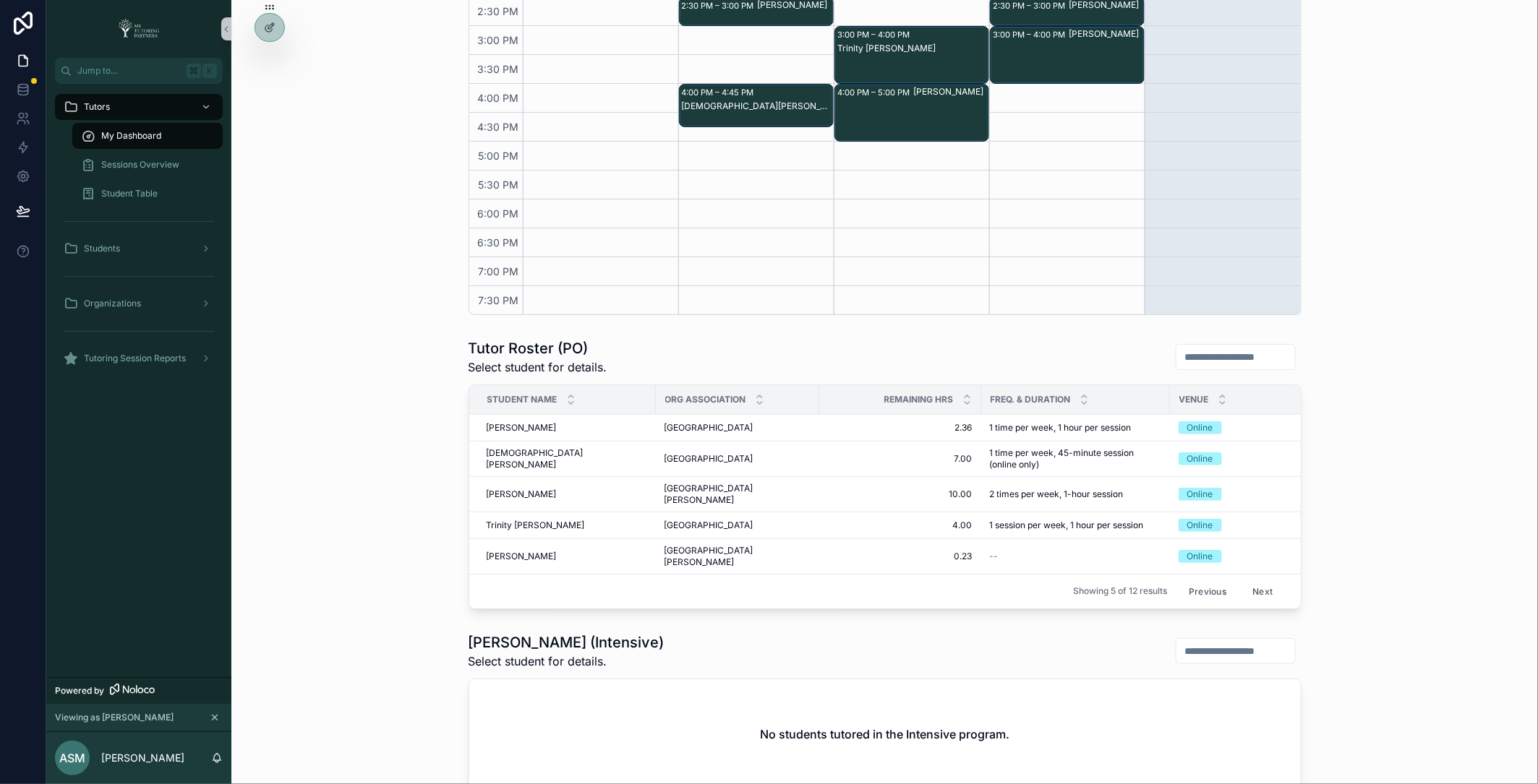
click at [1256, 580] on button "Next" at bounding box center [1262, 591] width 41 height 22
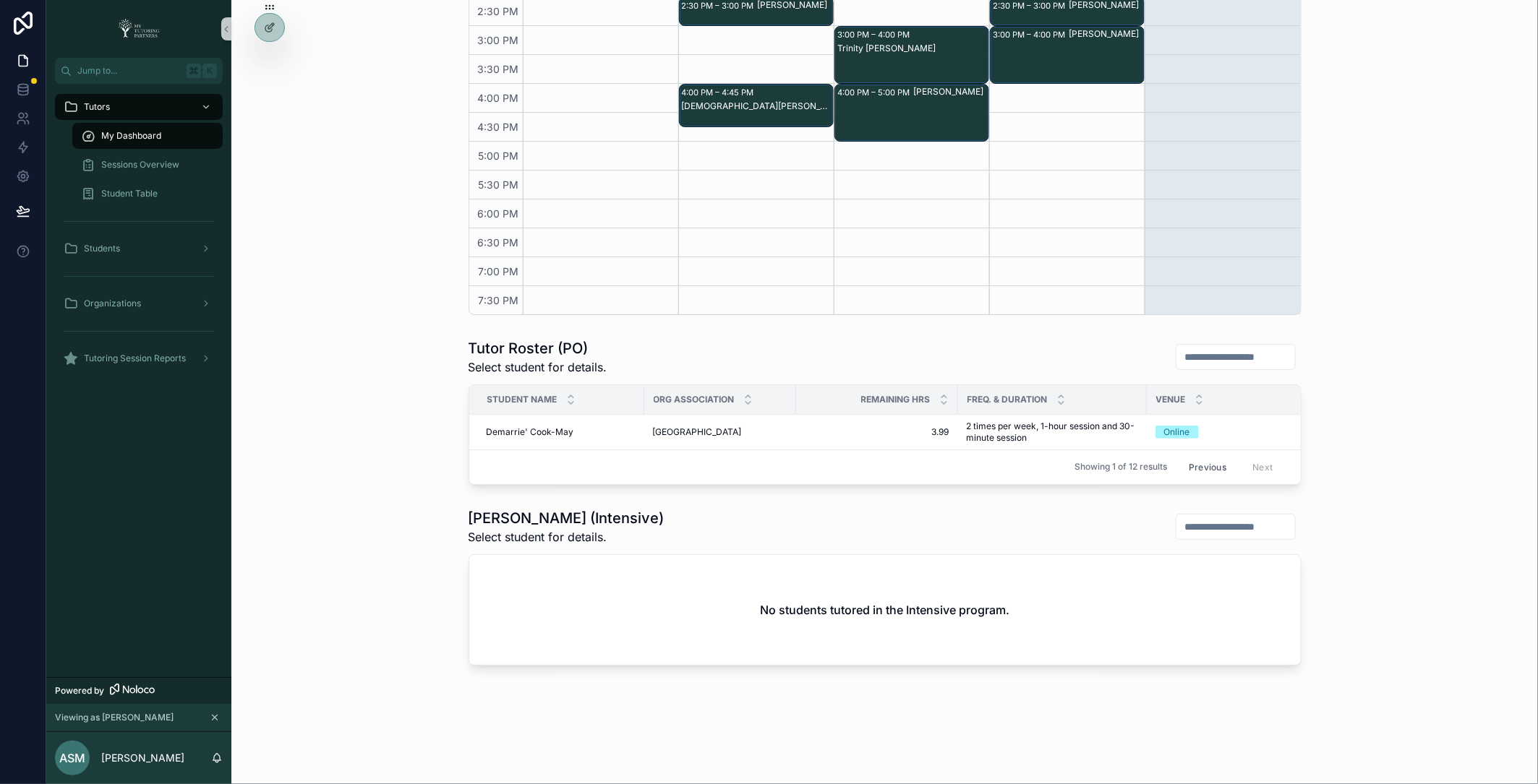
click at [1214, 467] on button "Previous" at bounding box center [1207, 467] width 57 height 22
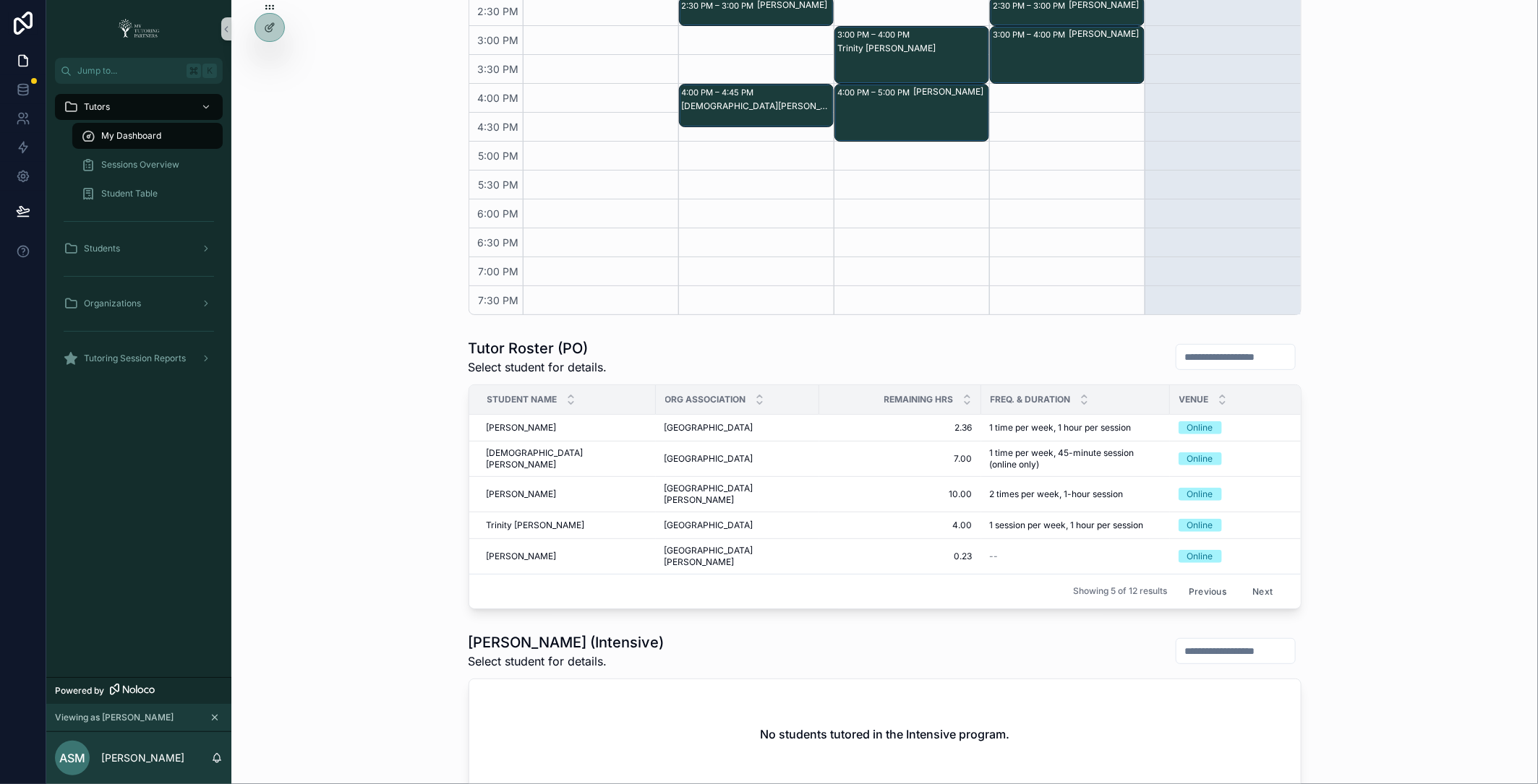
click at [1219, 580] on button "Previous" at bounding box center [1207, 591] width 57 height 22
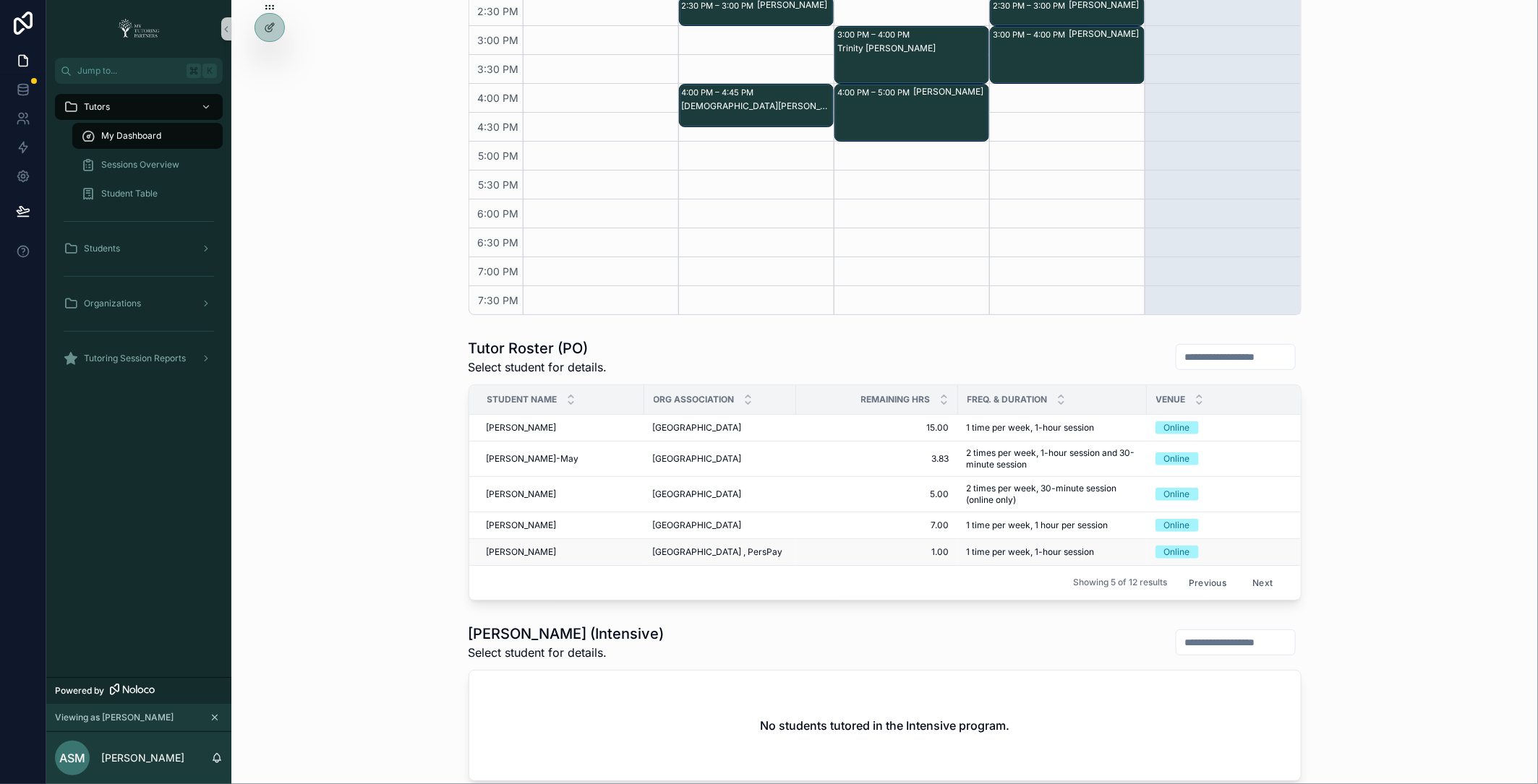
click at [535, 552] on span "Elijah Rodriguez" at bounding box center [522, 552] width 70 height 12
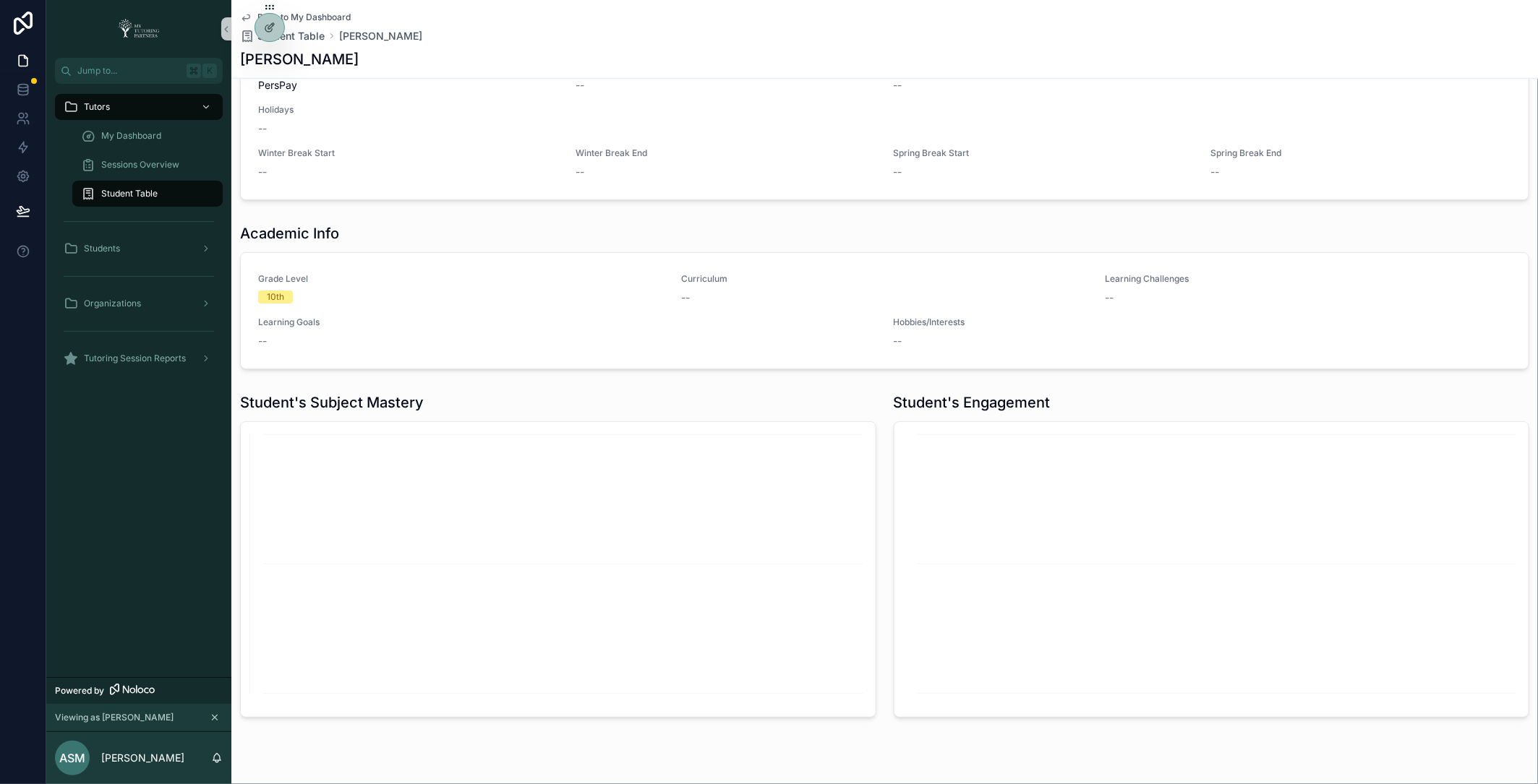
scroll to position [726, 0]
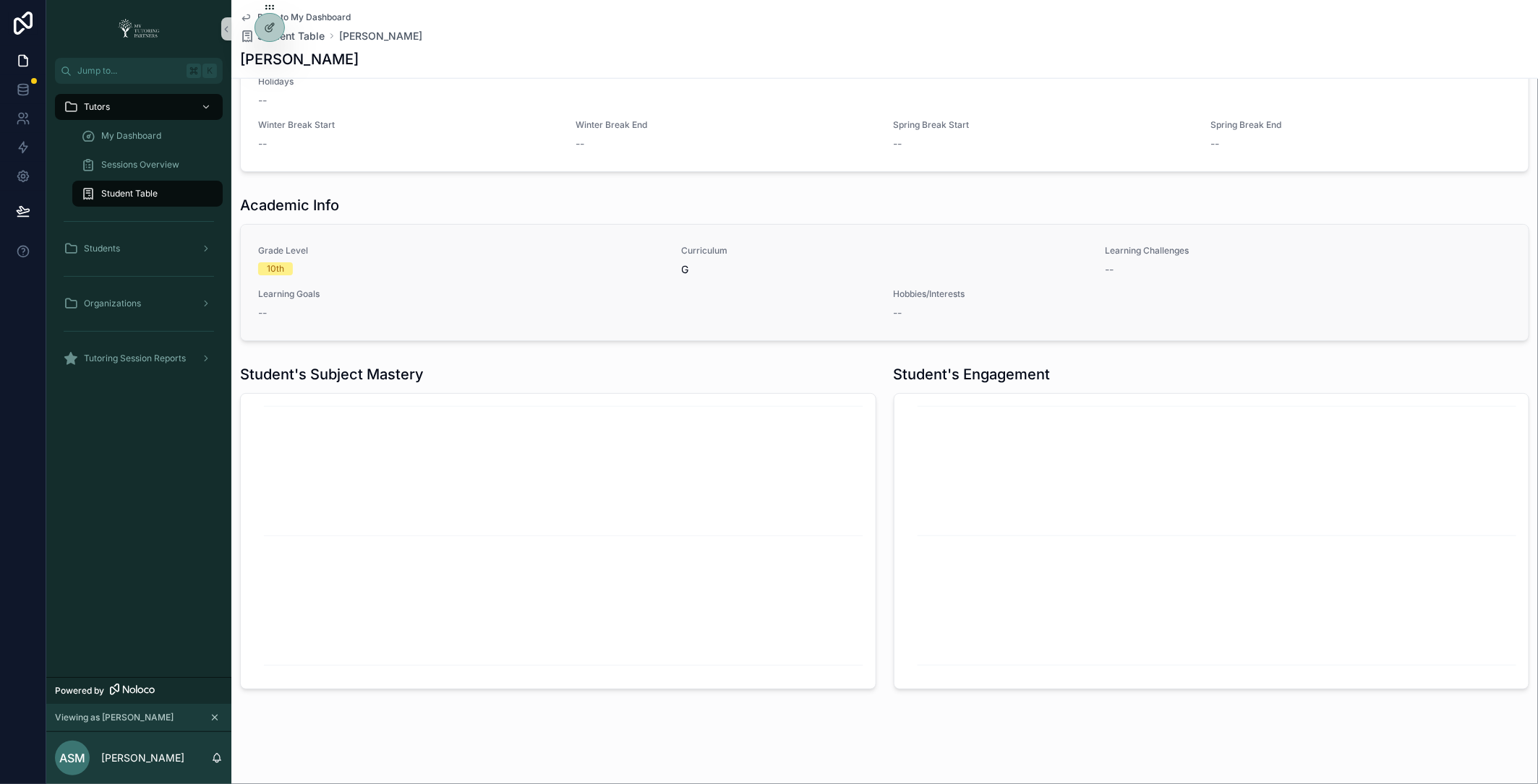
click at [711, 301] on div "Learning Goals --" at bounding box center [567, 304] width 618 height 32
click at [142, 137] on span "My Dashboard" at bounding box center [131, 136] width 60 height 12
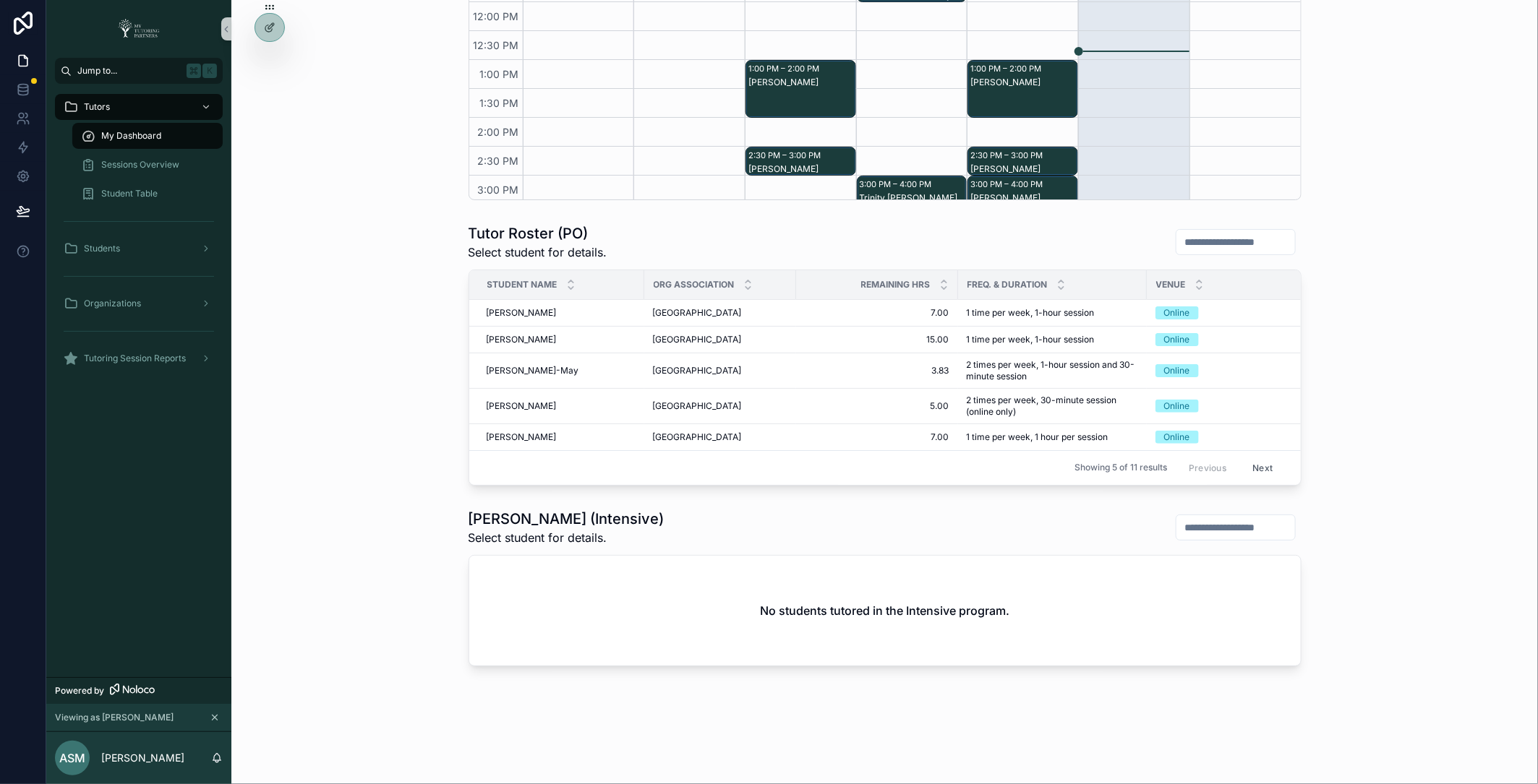
scroll to position [265, 0]
